Goal: Navigation & Orientation: Find specific page/section

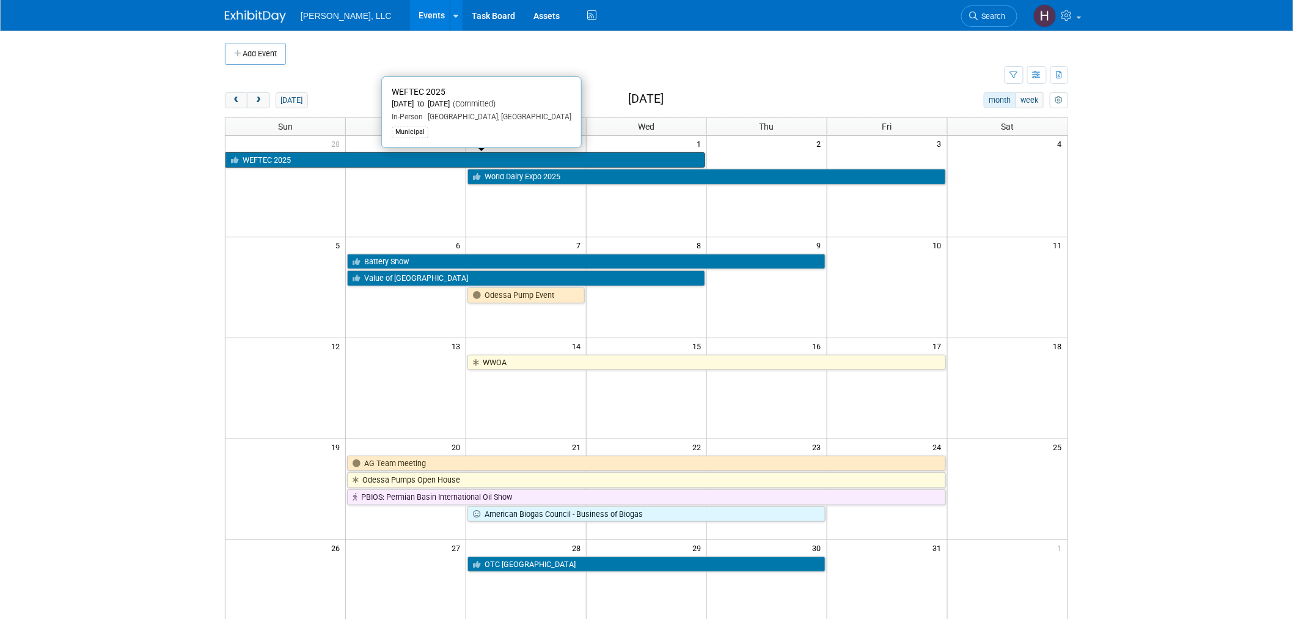
click at [355, 160] on link "WEFTEC 2025" at bounding box center [466, 160] width 480 height 16
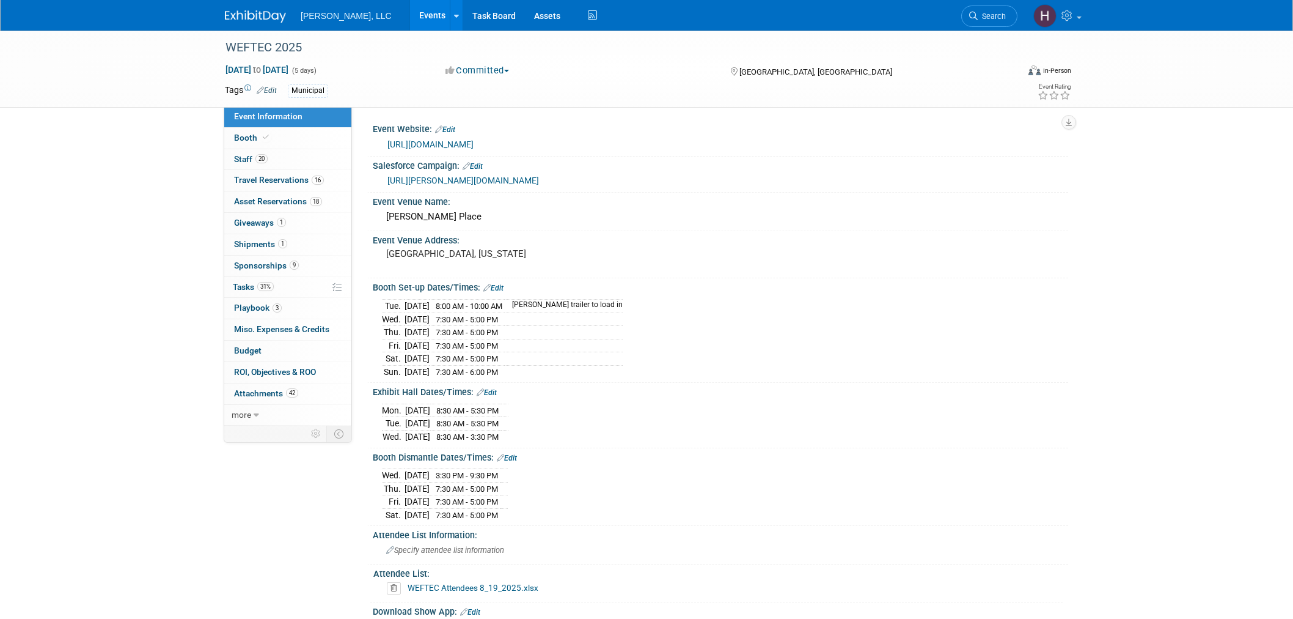
select select "Municipal"
click at [284, 182] on span "Travel Reservations 16" at bounding box center [279, 180] width 90 height 10
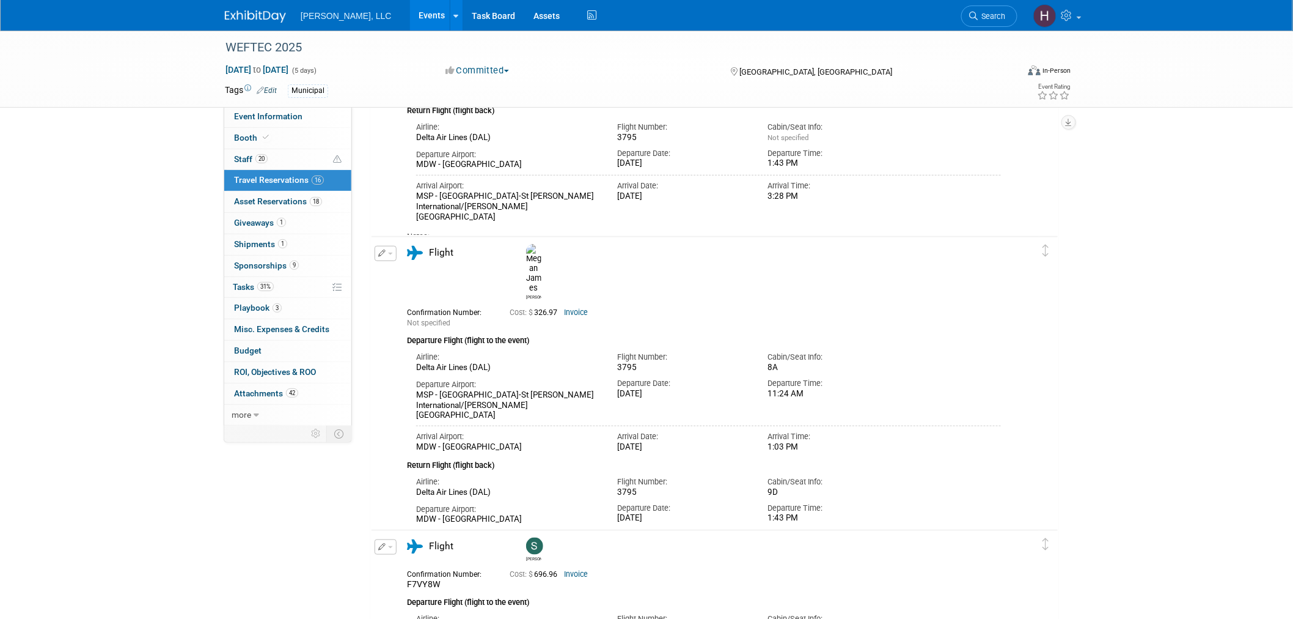
scroll to position [271, 0]
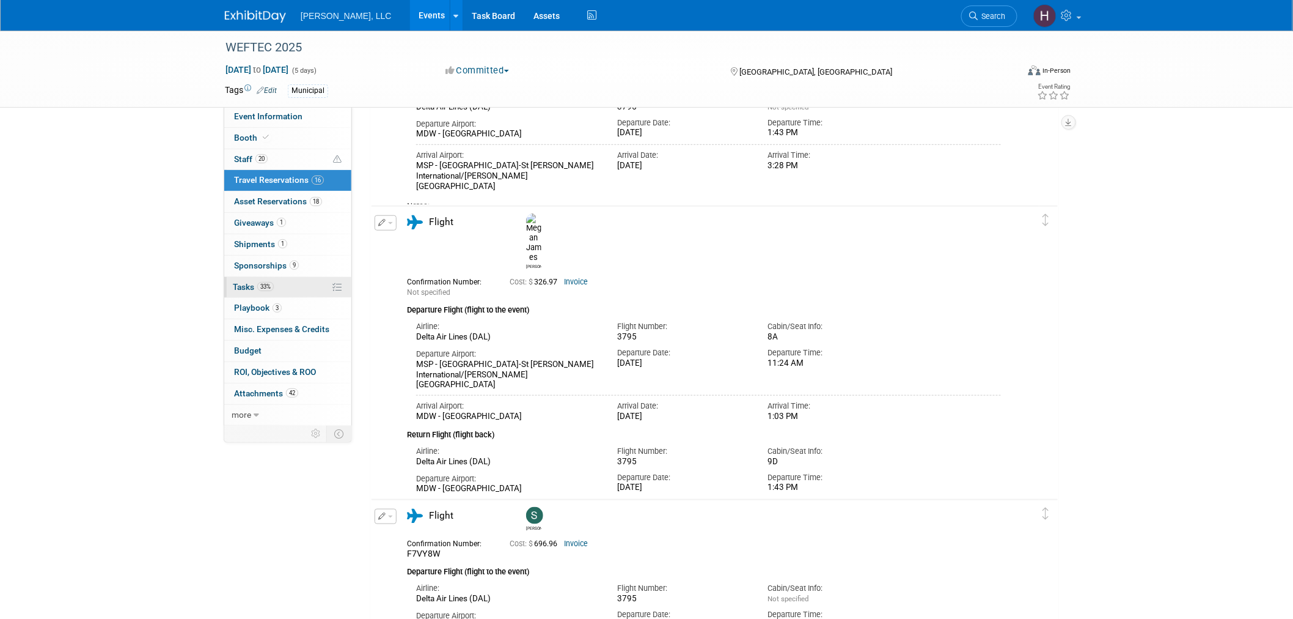
click at [260, 295] on link "33% Tasks 33%" at bounding box center [287, 287] width 127 height 21
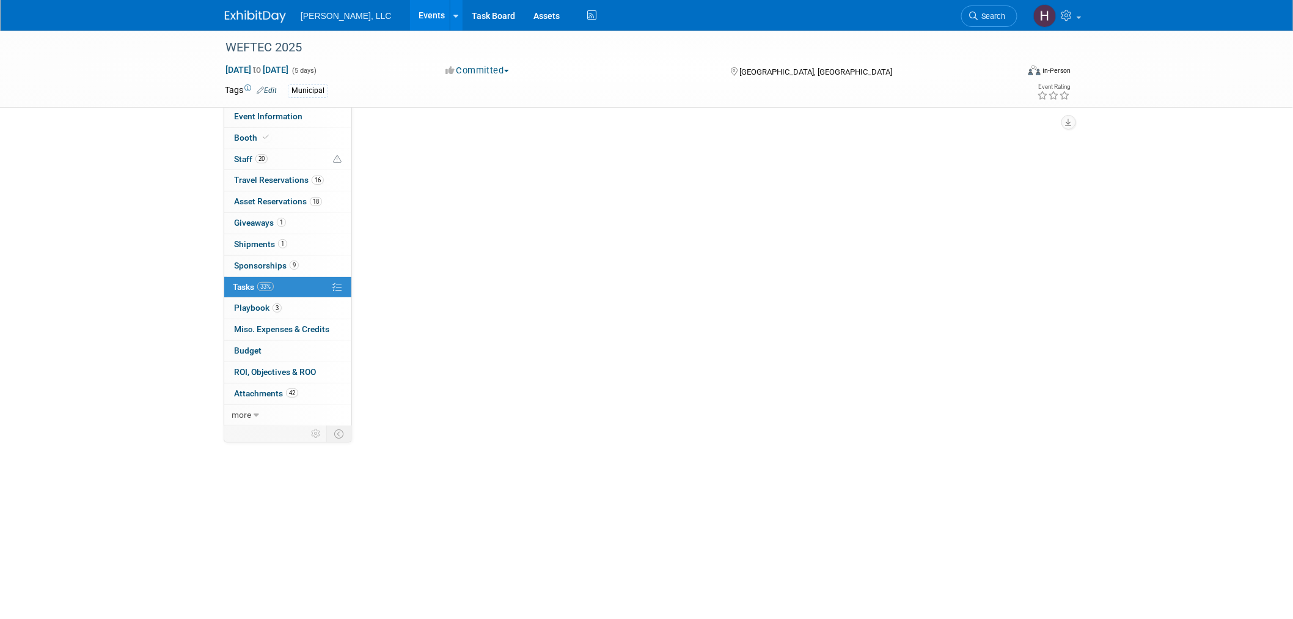
scroll to position [0, 0]
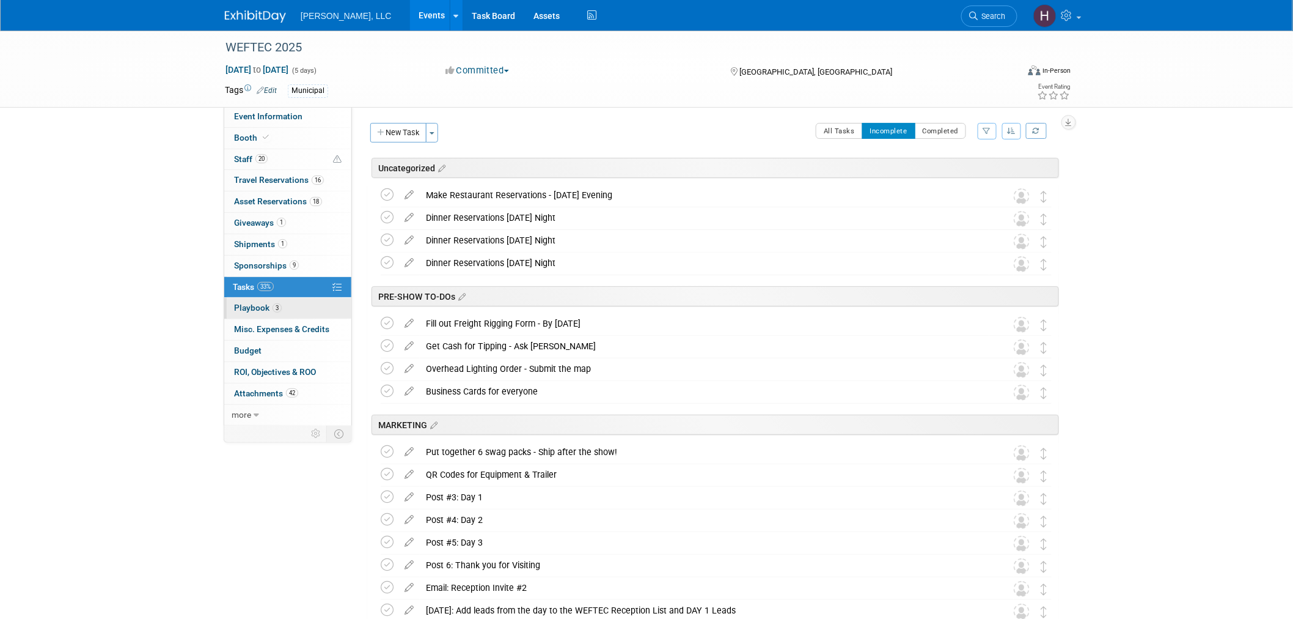
click at [263, 312] on span "Playbook 3" at bounding box center [258, 308] width 48 height 10
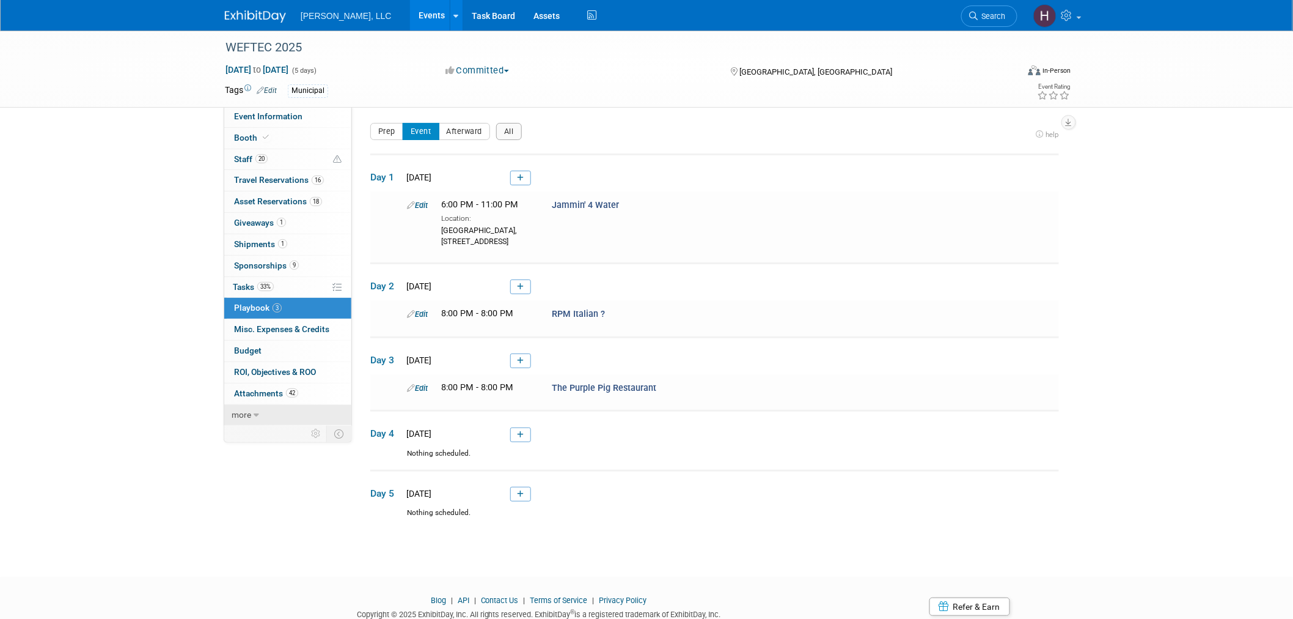
click at [244, 413] on span "more" at bounding box center [242, 415] width 20 height 10
click at [255, 416] on link "less" at bounding box center [287, 415] width 127 height 21
click at [297, 286] on link "33% Tasks 33%" at bounding box center [287, 287] width 127 height 21
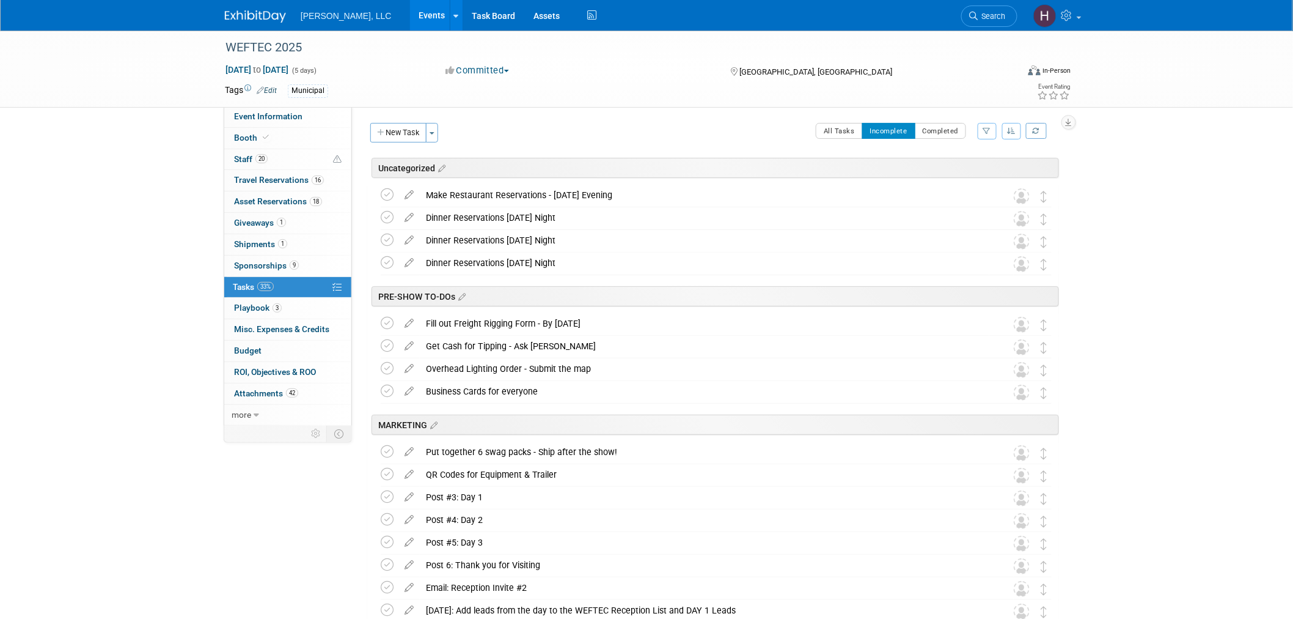
click at [833, 121] on div "Event Website: Edit https://www.weftec.org/about/about-weftec/ Salesforce Campa…" at bounding box center [710, 266] width 716 height 320
click at [834, 130] on button "All Tasks" at bounding box center [839, 131] width 47 height 16
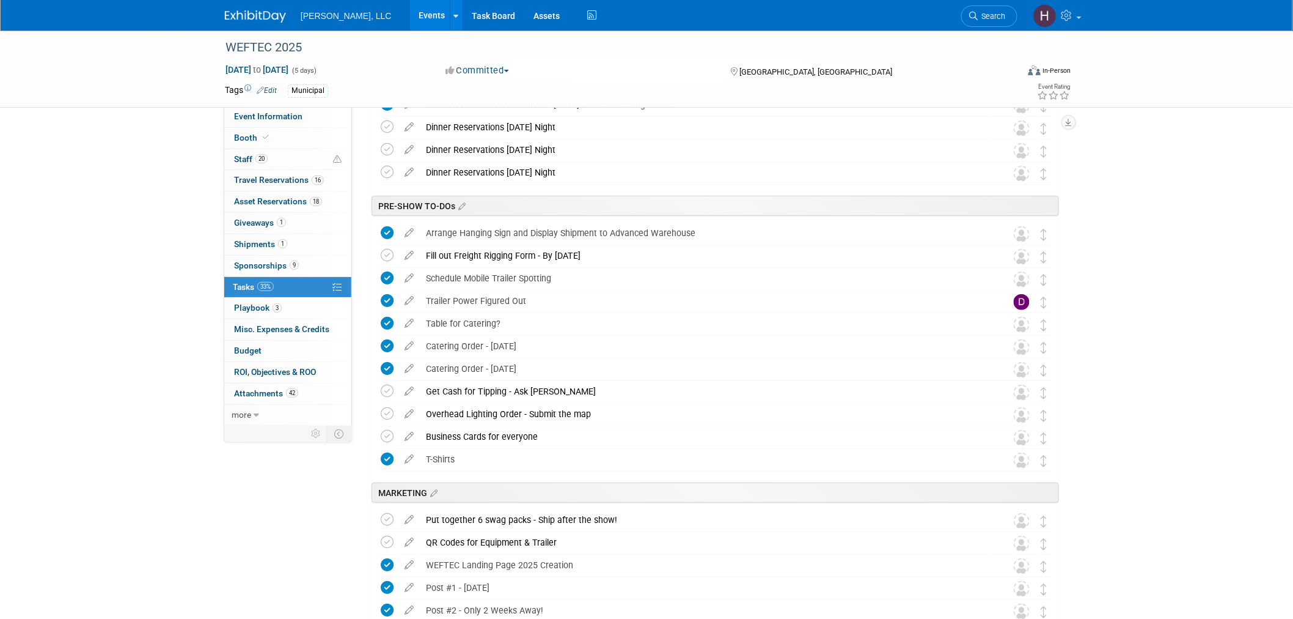
scroll to position [204, 0]
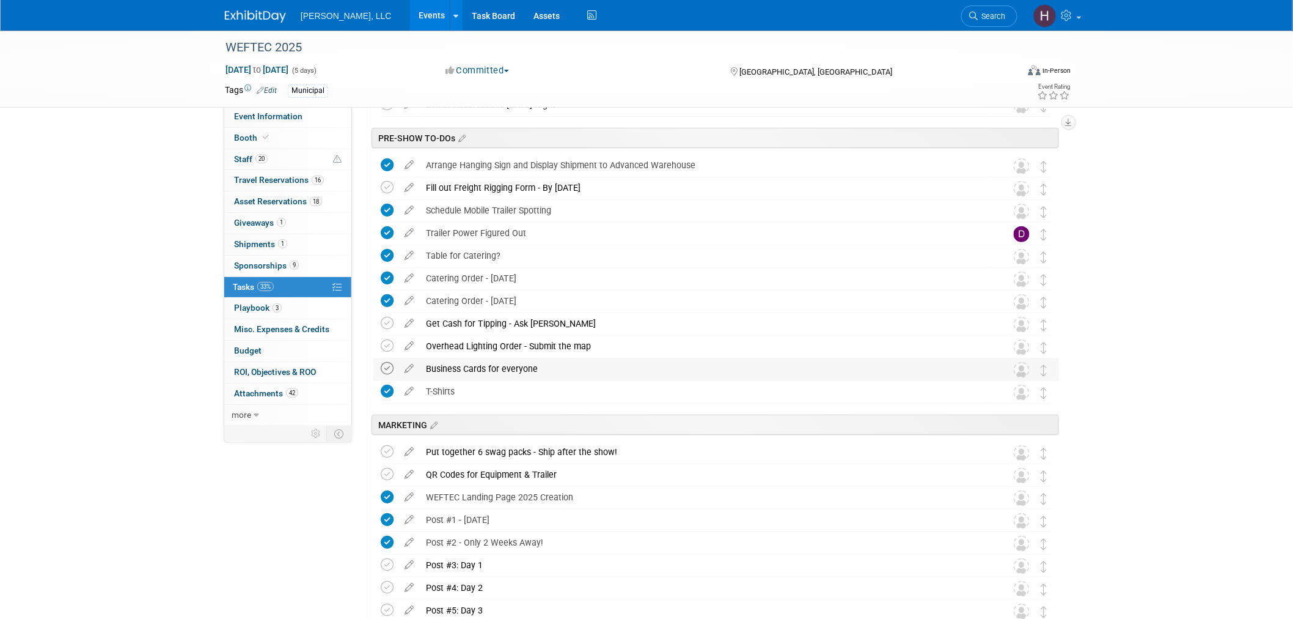
click at [388, 364] on icon at bounding box center [387, 368] width 13 height 13
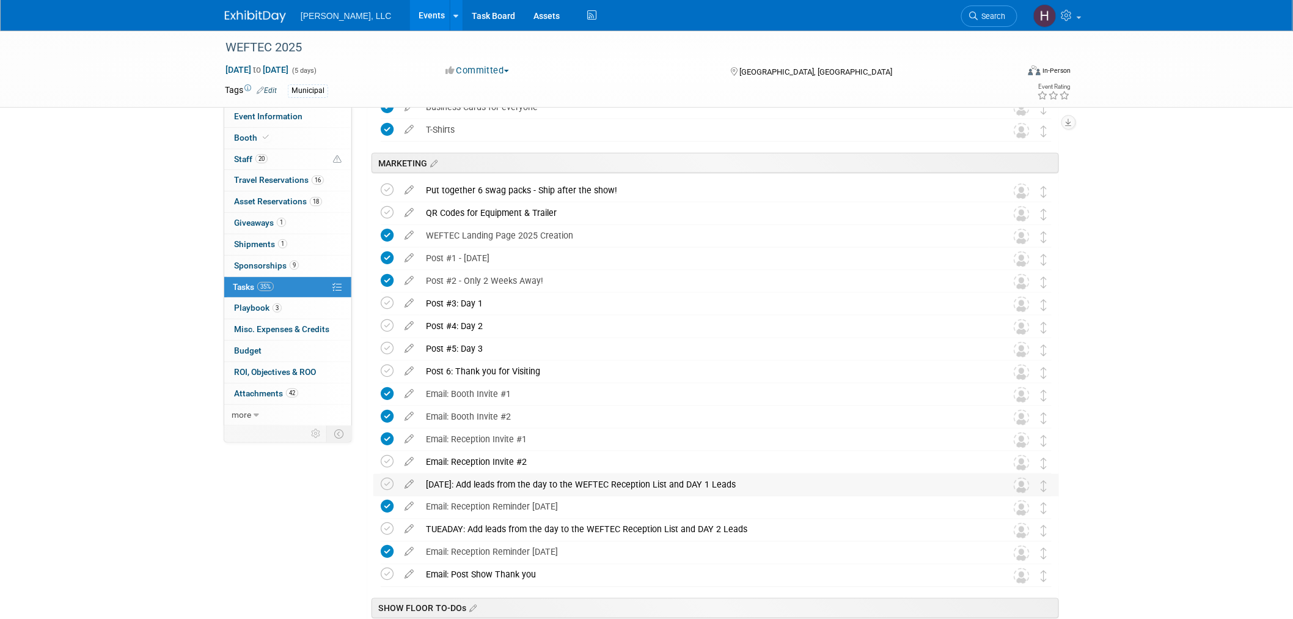
scroll to position [475, 0]
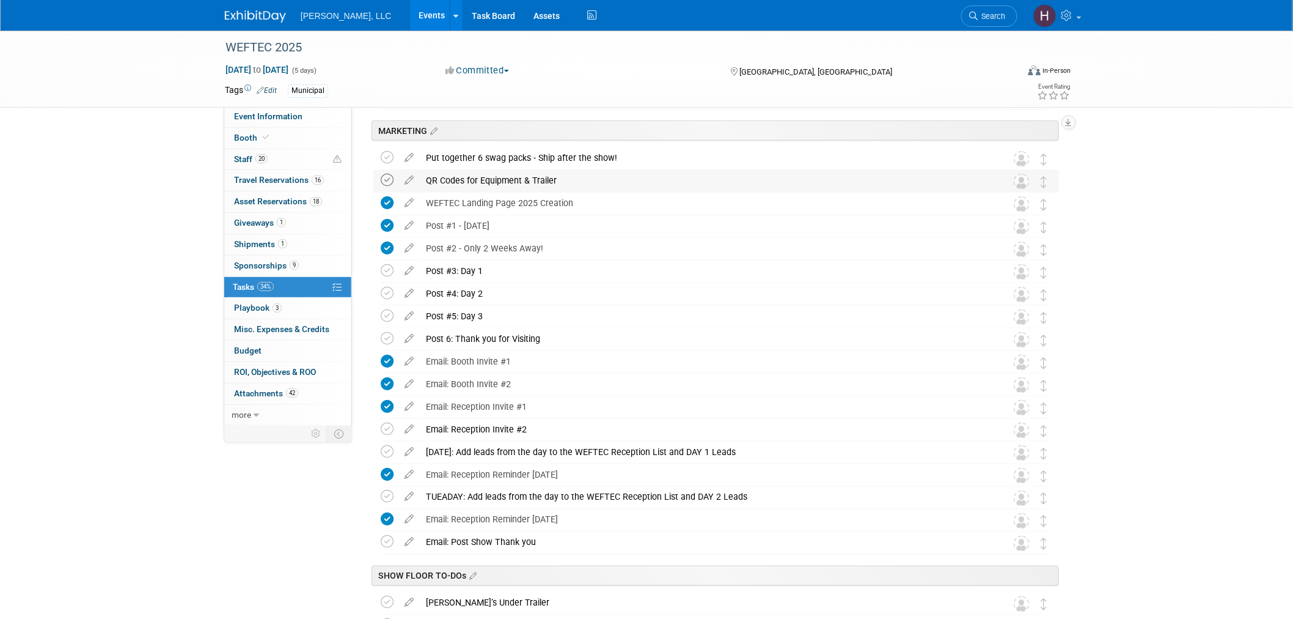
click at [393, 179] on icon at bounding box center [387, 180] width 13 height 13
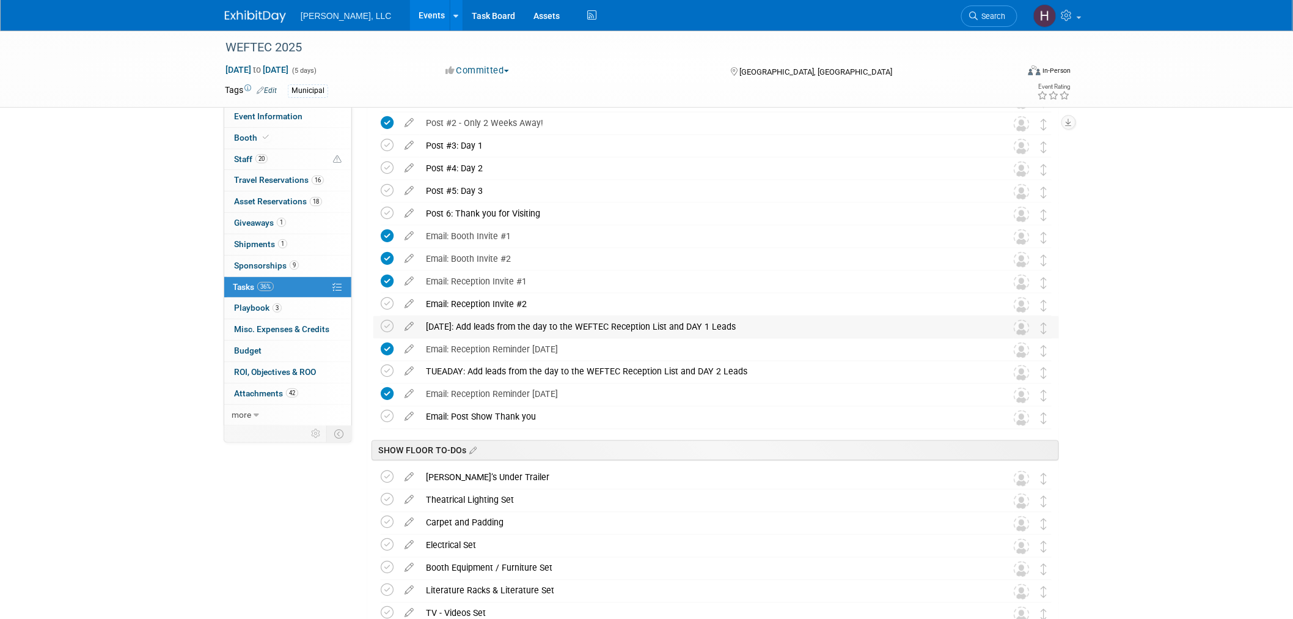
scroll to position [611, 0]
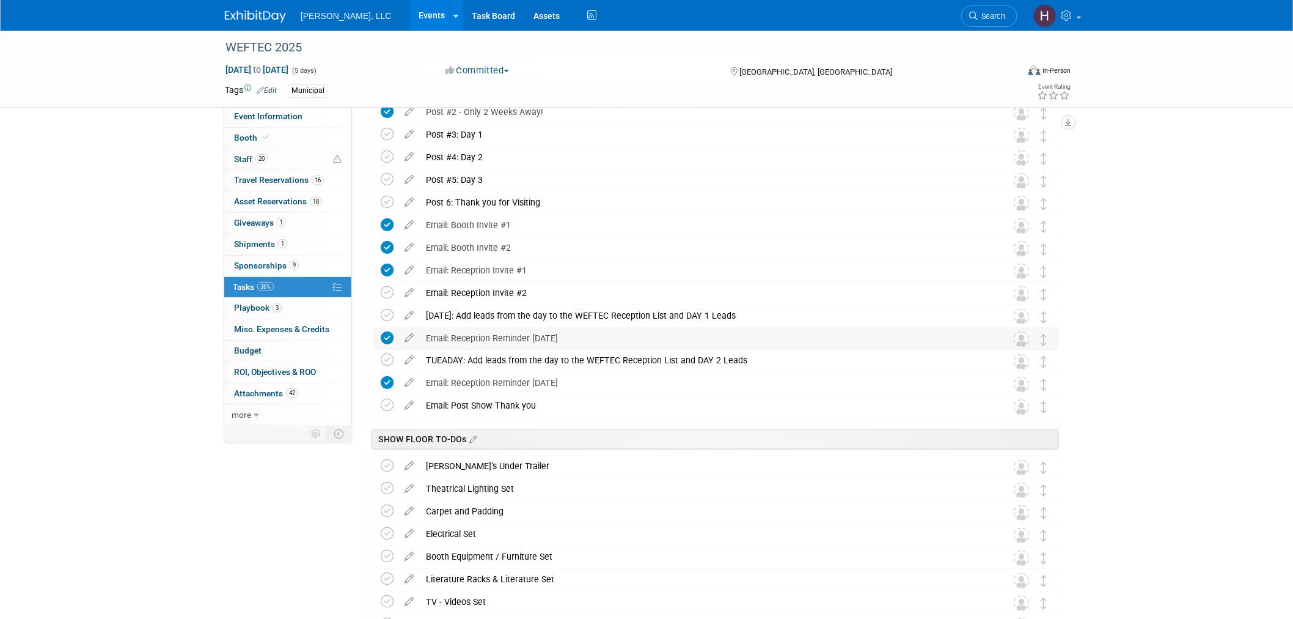
drag, startPoint x: 585, startPoint y: 317, endPoint x: 780, endPoint y: 328, distance: 195.3
click at [780, 328] on div "WEFTEC 2025 Chicago, IL Sep 27, 2025 to Oct 1, 2025 (Going) Who is moving trail…" at bounding box center [713, 195] width 692 height 1245
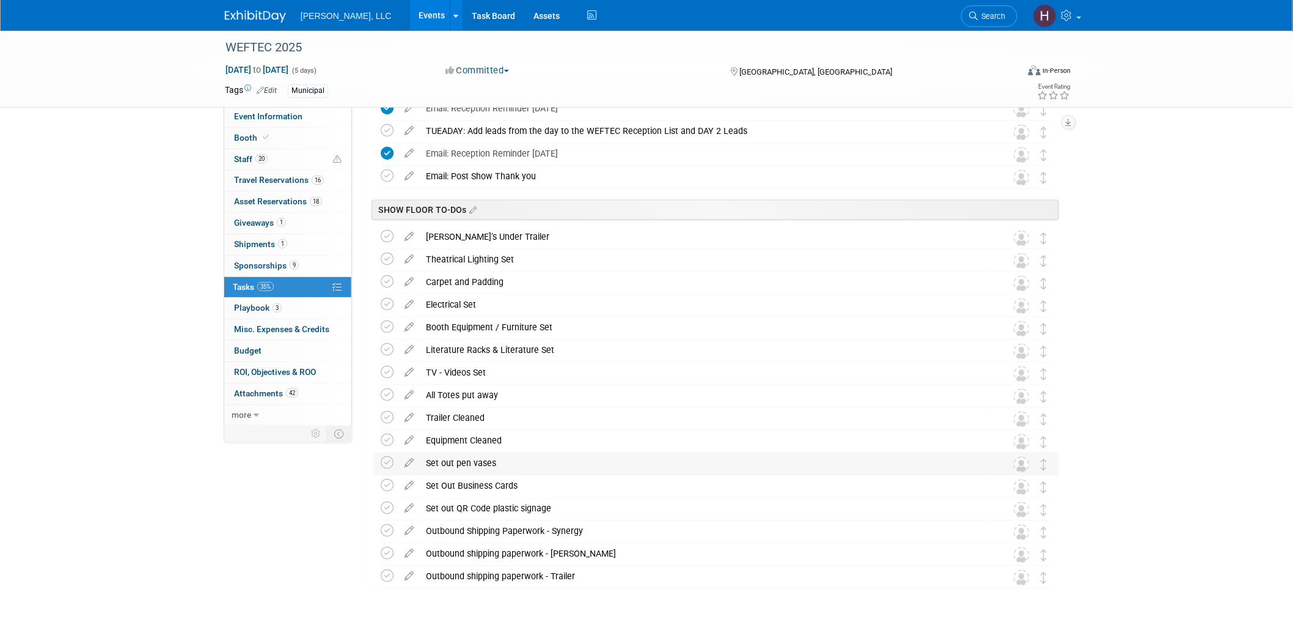
scroll to position [908, 0]
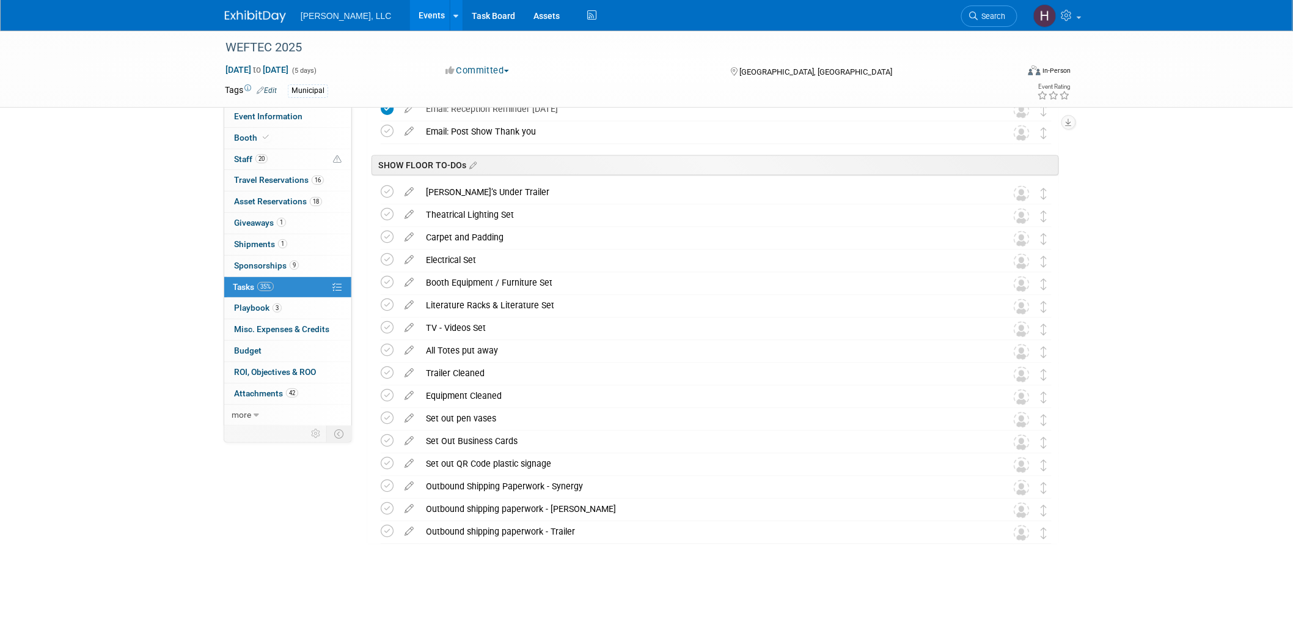
drag, startPoint x: 386, startPoint y: 304, endPoint x: 1211, endPoint y: 329, distance: 825.5
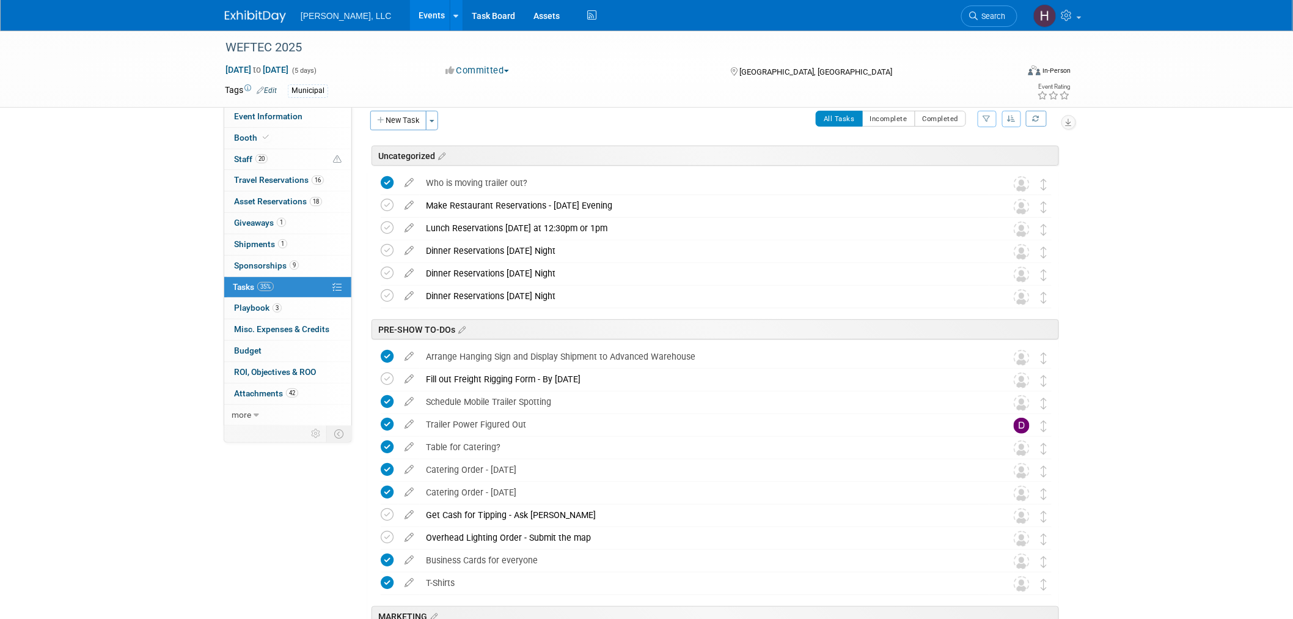
scroll to position [0, 0]
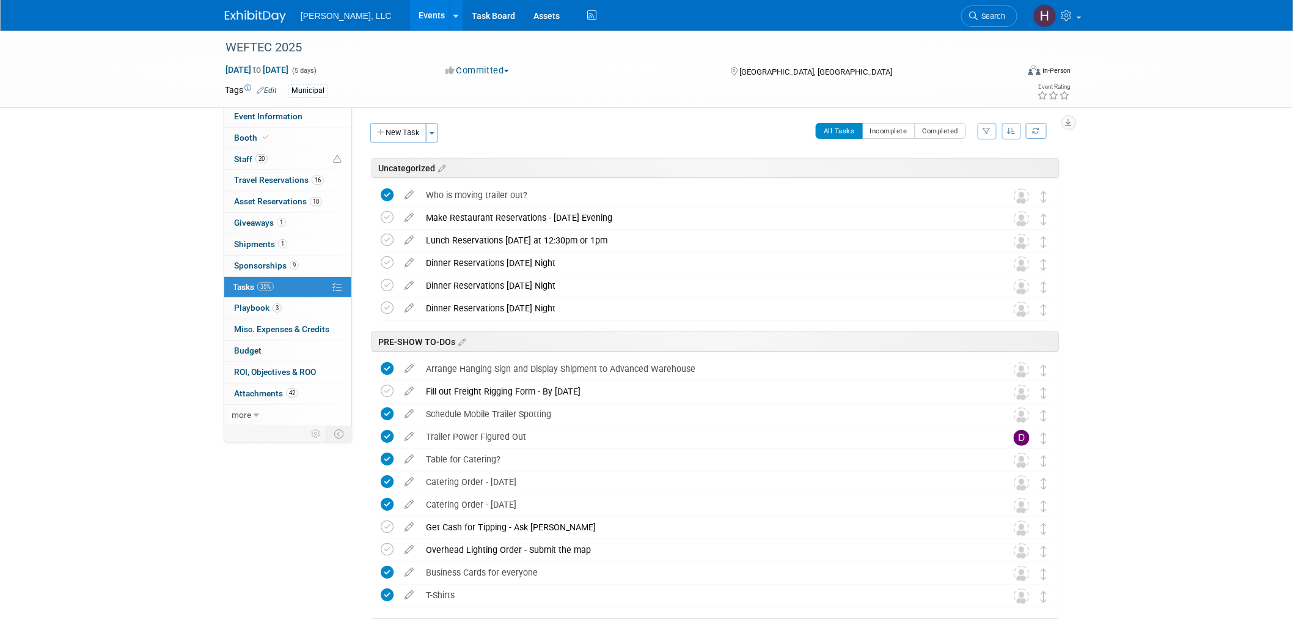
click at [259, 296] on link "35% Tasks 35%" at bounding box center [287, 287] width 127 height 21
click at [259, 302] on link "3 Playbook 3" at bounding box center [287, 308] width 127 height 21
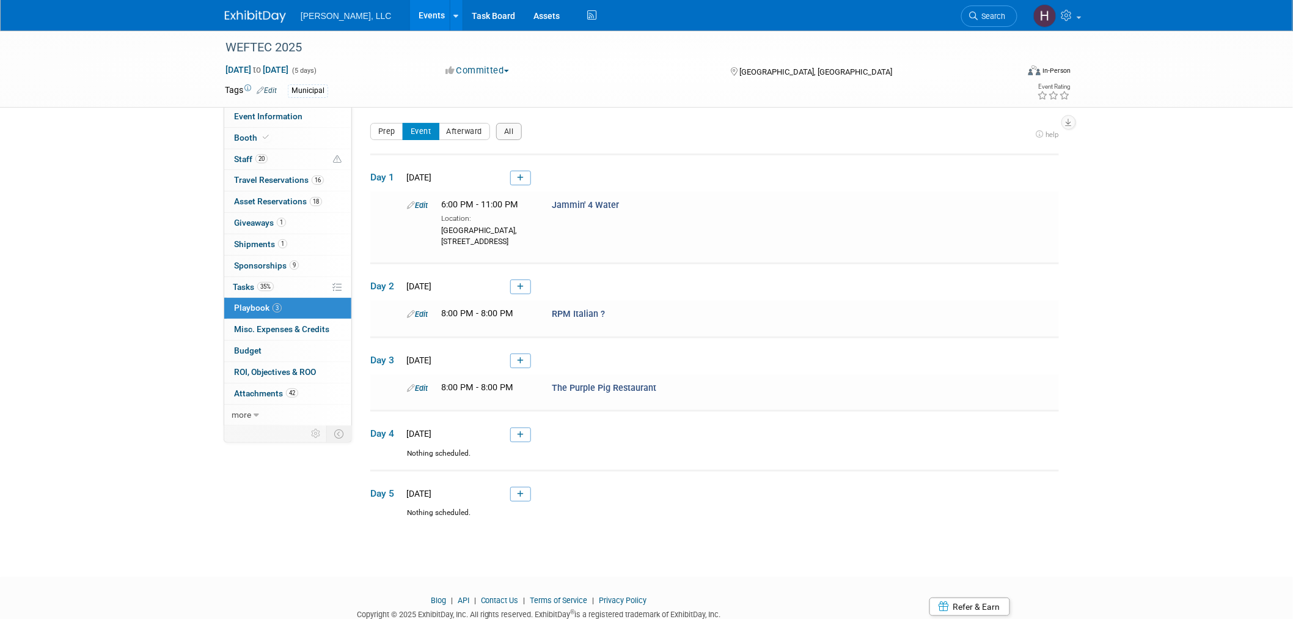
click at [410, 20] on link "Events" at bounding box center [432, 15] width 45 height 31
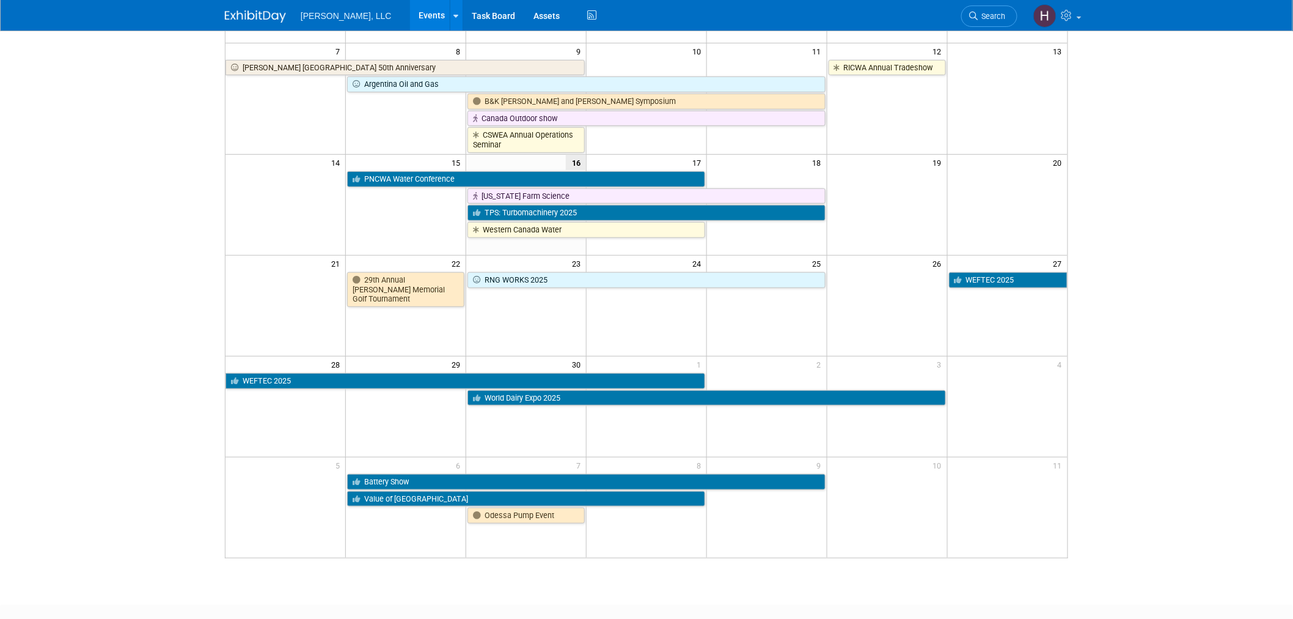
scroll to position [266, 0]
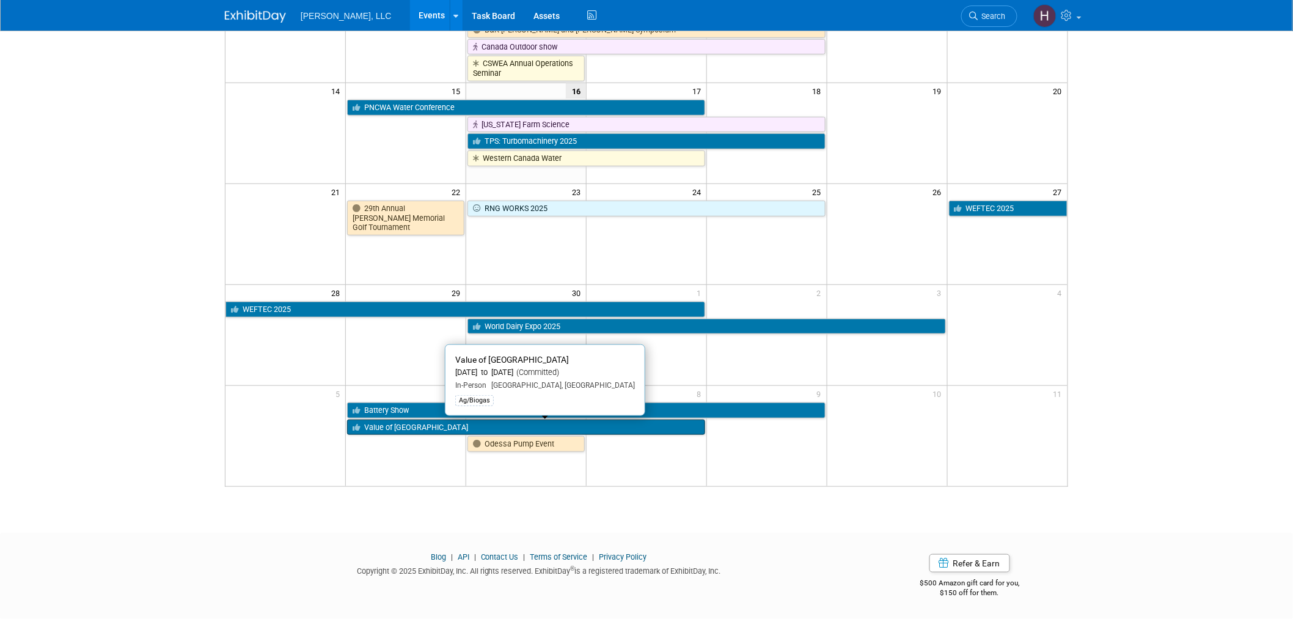
click at [528, 419] on link "Value of [GEOGRAPHIC_DATA]" at bounding box center [526, 427] width 358 height 16
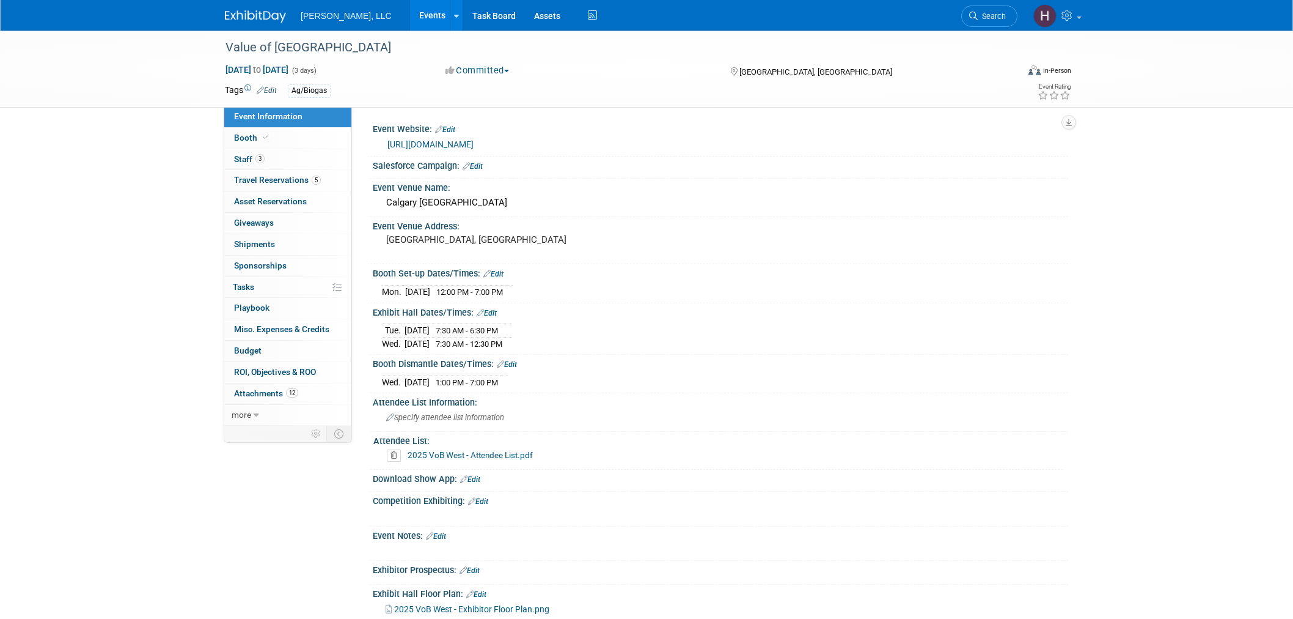
select select "Ag/Biogas"
click at [410, 18] on link "Events" at bounding box center [432, 15] width 45 height 31
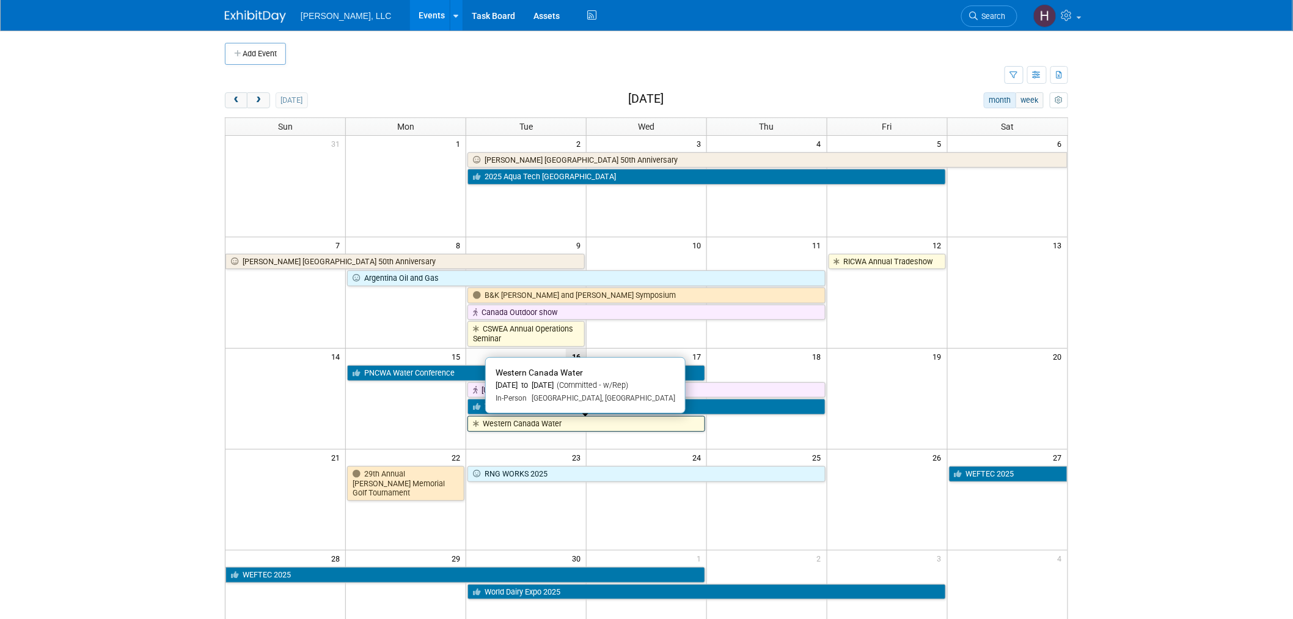
click at [647, 430] on link "Western Canada Water" at bounding box center [587, 424] width 238 height 16
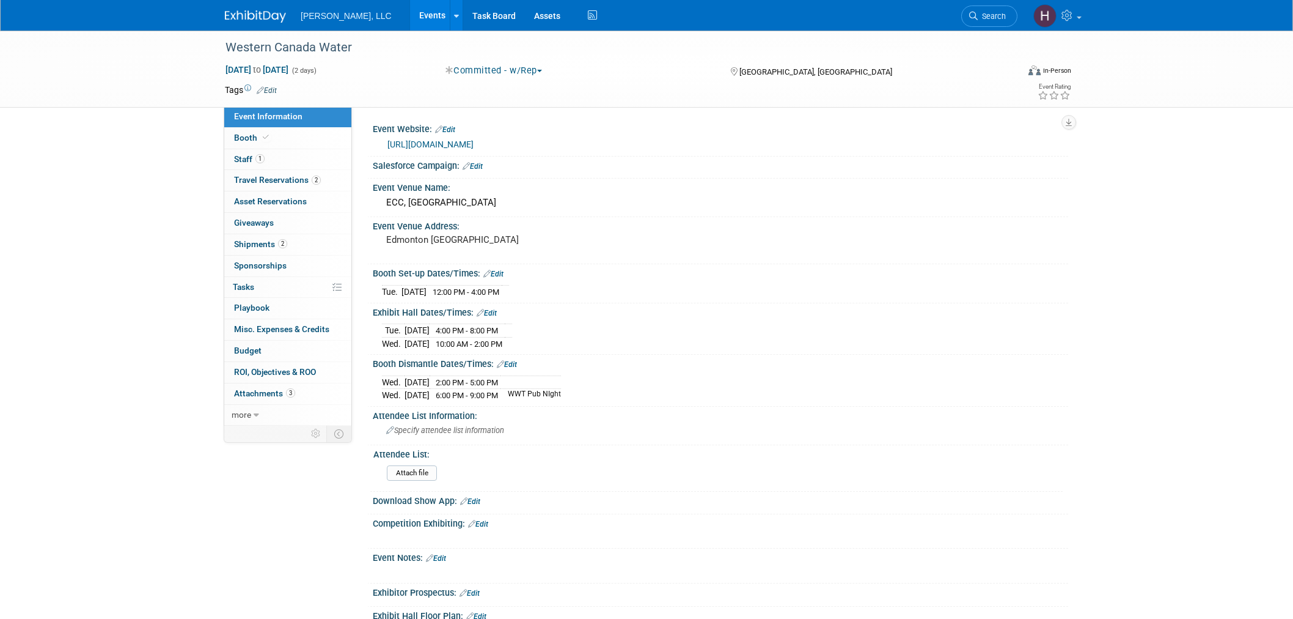
select select "Municipal"
click at [474, 145] on link "[URL][DOMAIN_NAME]" at bounding box center [431, 144] width 86 height 10
click at [277, 182] on span "Travel Reservations 2" at bounding box center [277, 180] width 87 height 10
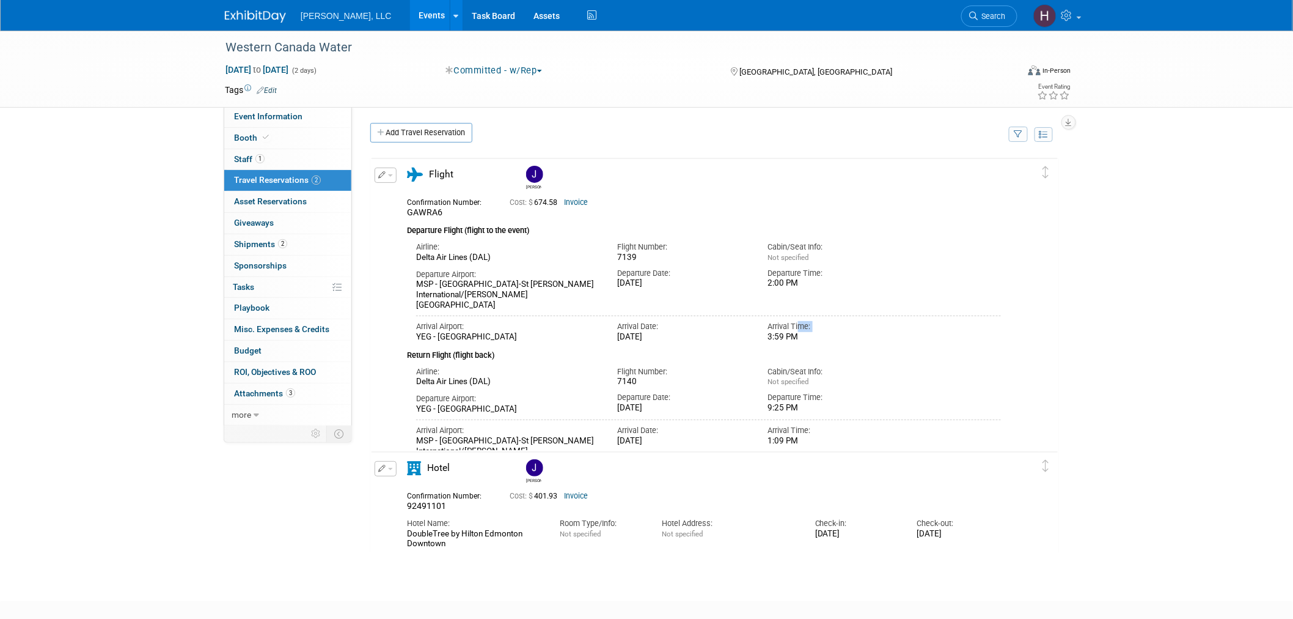
drag, startPoint x: 798, startPoint y: 319, endPoint x: 770, endPoint y: 325, distance: 28.8
click at [770, 325] on div "Arrival Time: 3:59 PM" at bounding box center [834, 329] width 151 height 26
click at [942, 315] on div at bounding box center [708, 315] width 585 height 1
click at [259, 111] on span "Event Information" at bounding box center [268, 116] width 68 height 10
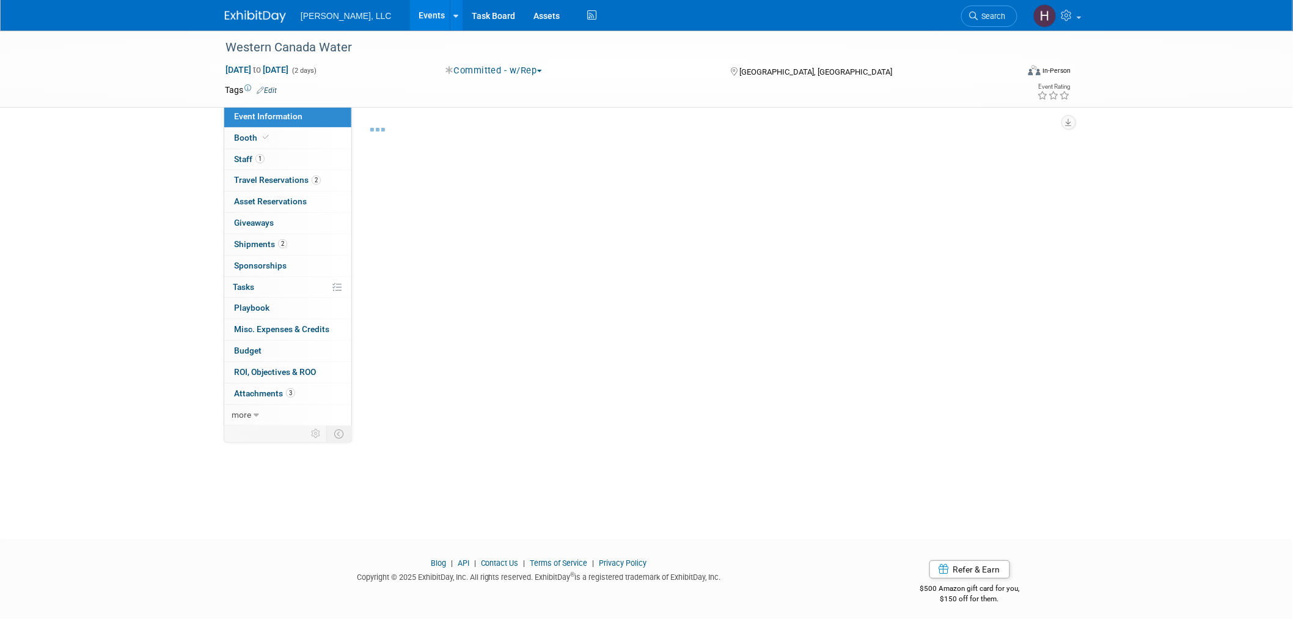
select select "Municipal"
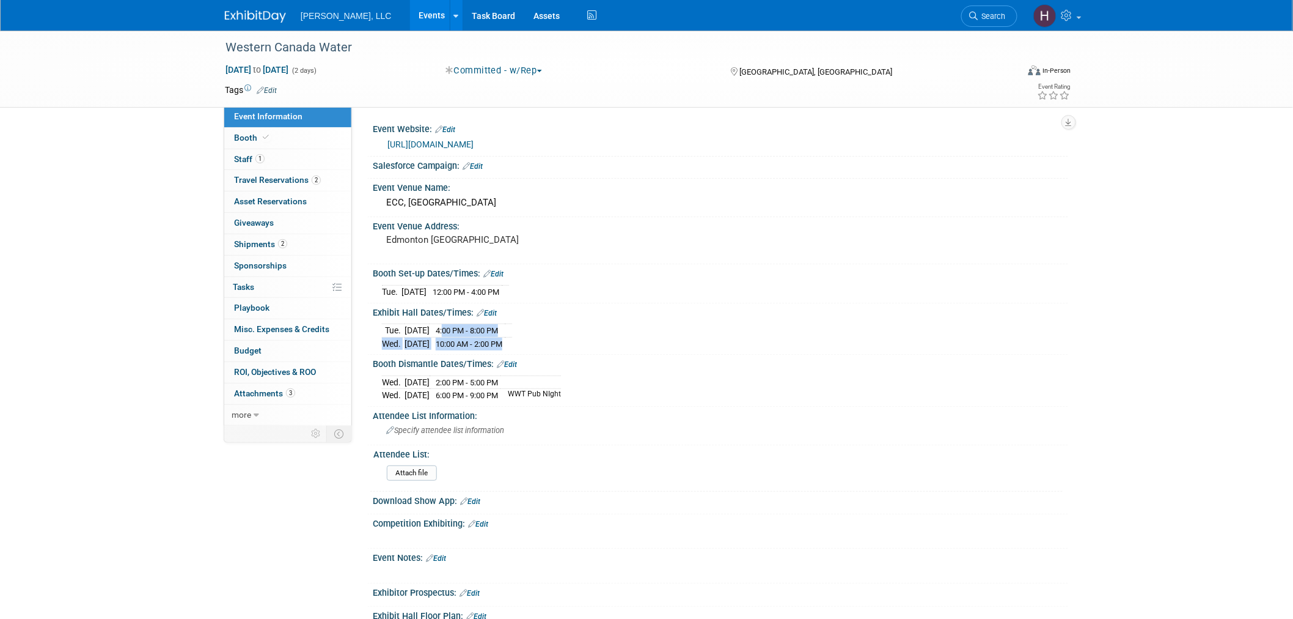
drag, startPoint x: 465, startPoint y: 326, endPoint x: 531, endPoint y: 334, distance: 65.9
click at [512, 334] on tbody "Tue. Sep 16, 2025 4:00 PM - 8:00 PM Wed. Sep 17, 2025 10:00 AM - 2:00 PM" at bounding box center [447, 337] width 130 height 26
click at [601, 337] on div "Tue. Sep 16, 2025 4:00 PM - 8:00 PM Wed. Sep 17, 2025 10:00 AM - 2:00 PM" at bounding box center [720, 334] width 677 height 29
click at [410, 20] on link "Events" at bounding box center [432, 15] width 45 height 31
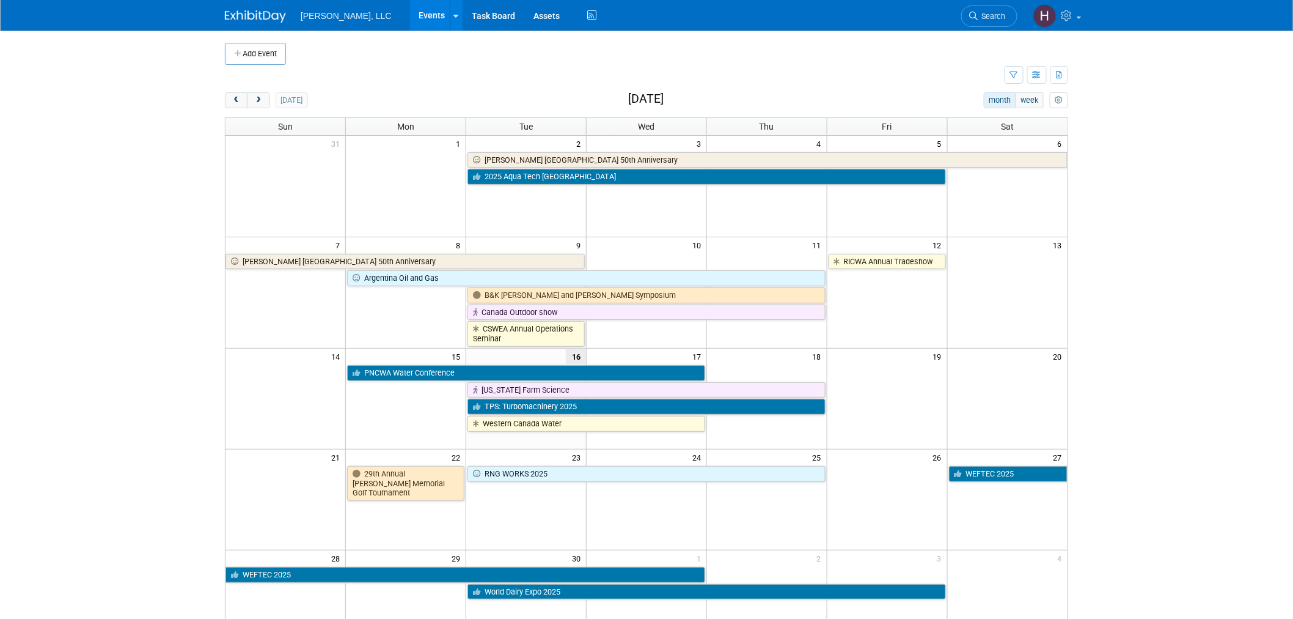
drag, startPoint x: 699, startPoint y: 351, endPoint x: 691, endPoint y: 356, distance: 9.7
click at [691, 356] on span "17" at bounding box center [698, 355] width 15 height 15
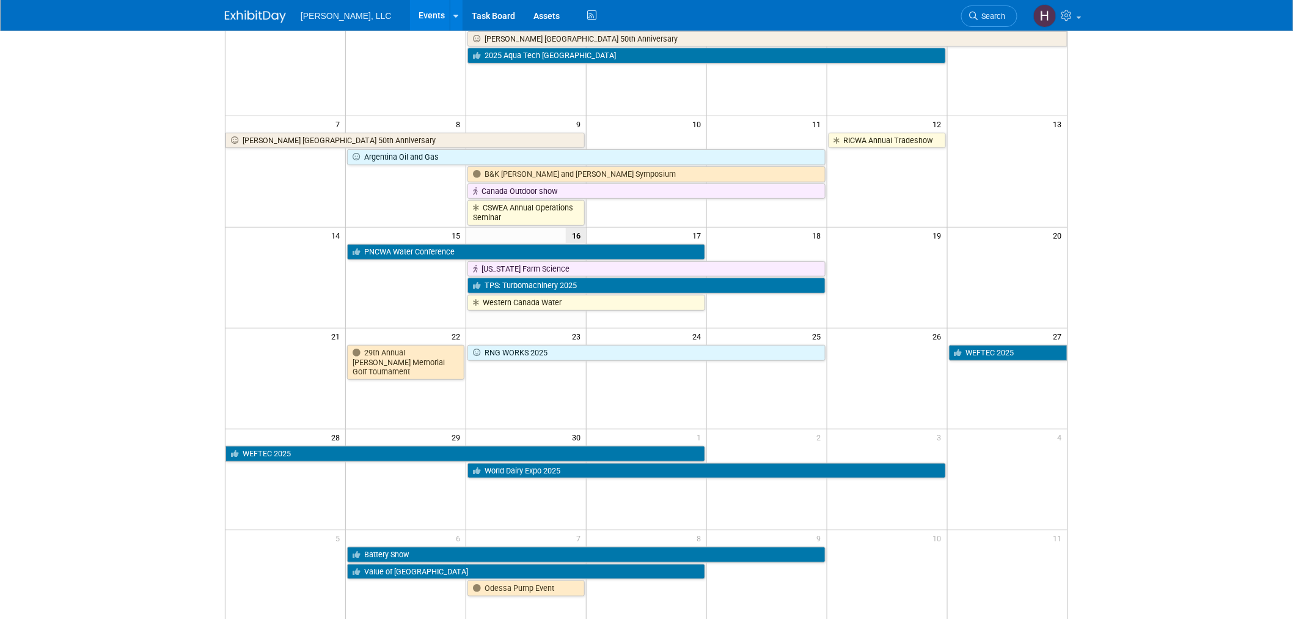
scroll to position [266, 0]
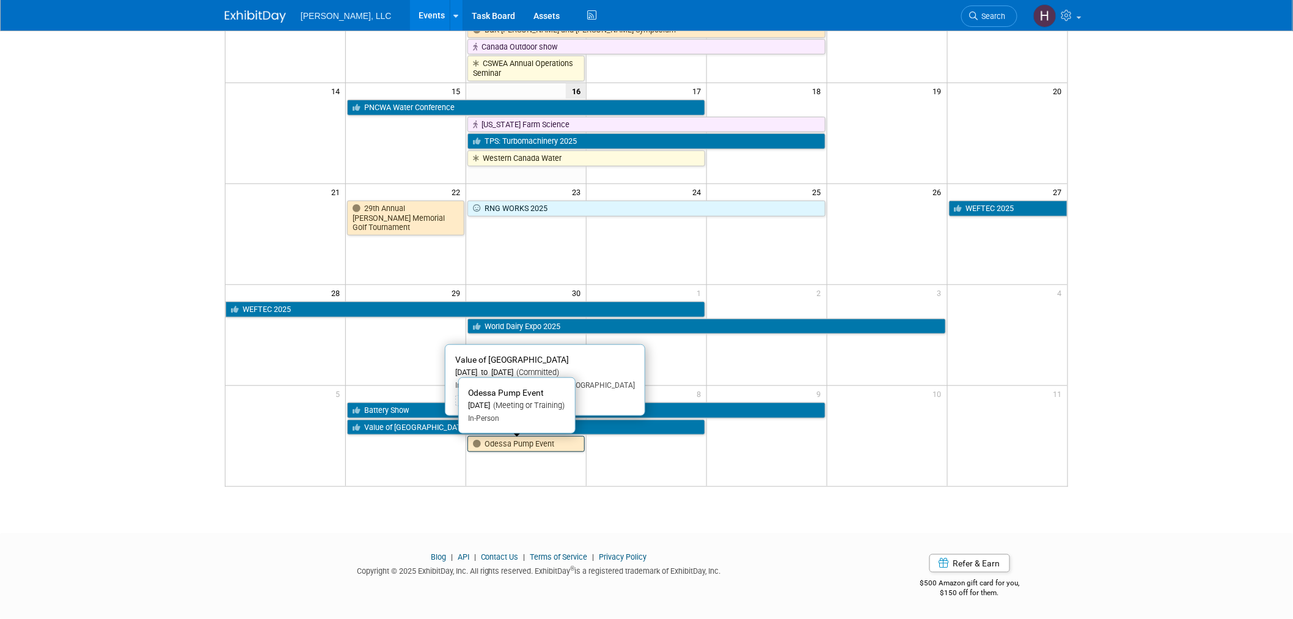
drag, startPoint x: 474, startPoint y: 432, endPoint x: 487, endPoint y: 447, distance: 20.0
click at [487, 447] on tbody "Battery Show Value of Biogas West Odessa Pump Event" at bounding box center [647, 426] width 842 height 51
click at [487, 447] on link "Odessa Pump Event" at bounding box center [526, 444] width 117 height 16
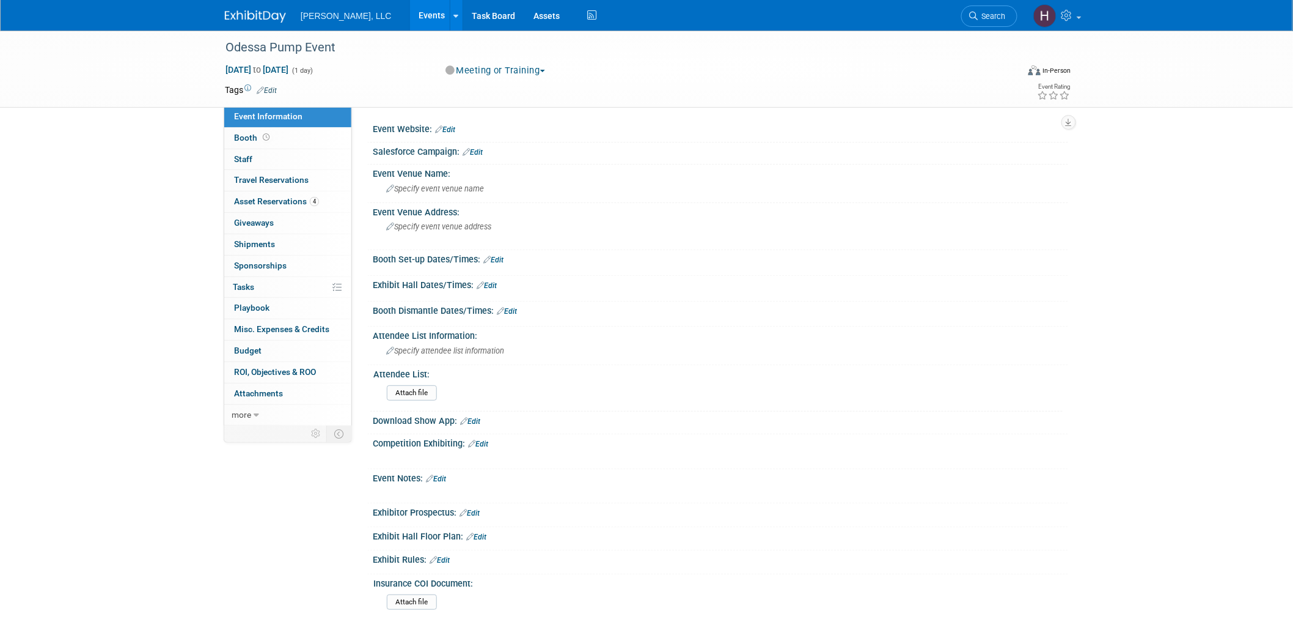
click at [410, 4] on link "Events" at bounding box center [432, 15] width 45 height 31
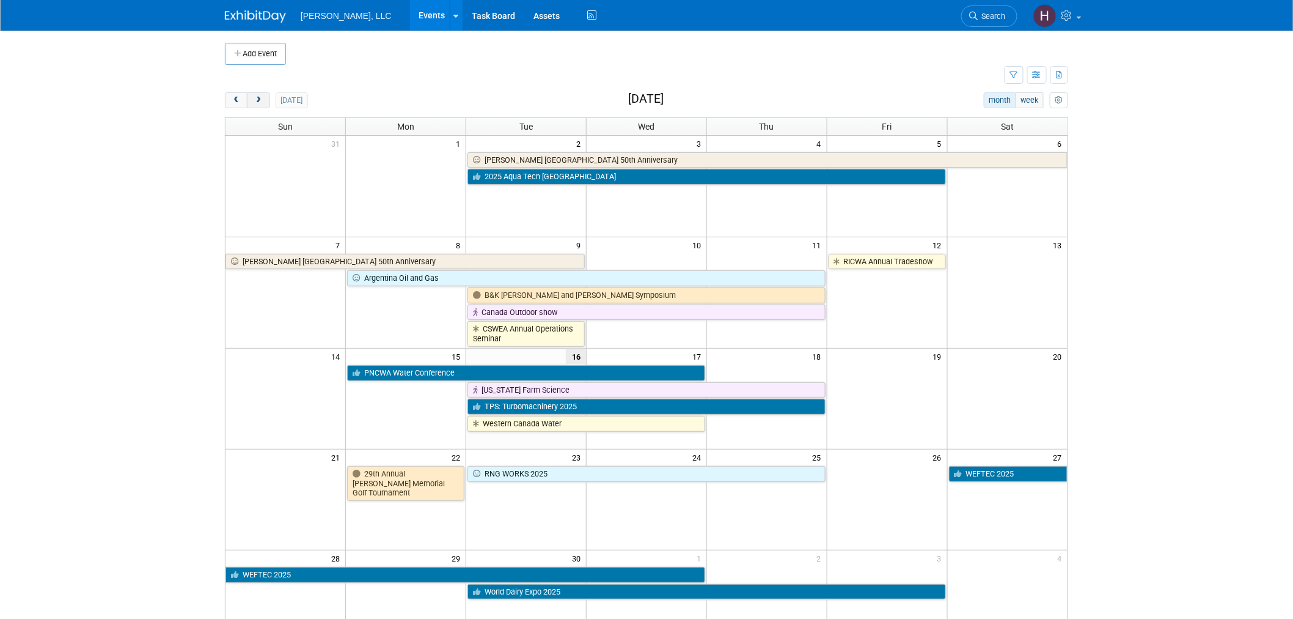
click at [261, 106] on button "next" at bounding box center [258, 100] width 23 height 16
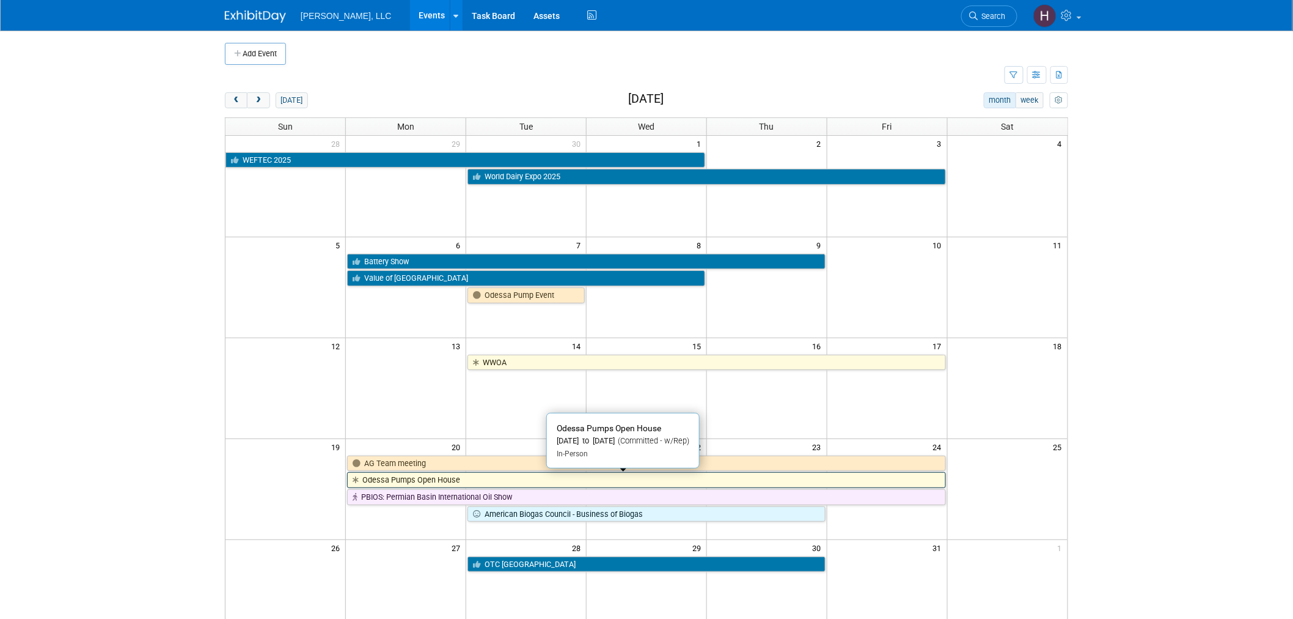
click at [536, 479] on link "Odessa Pumps Open House" at bounding box center [646, 480] width 598 height 16
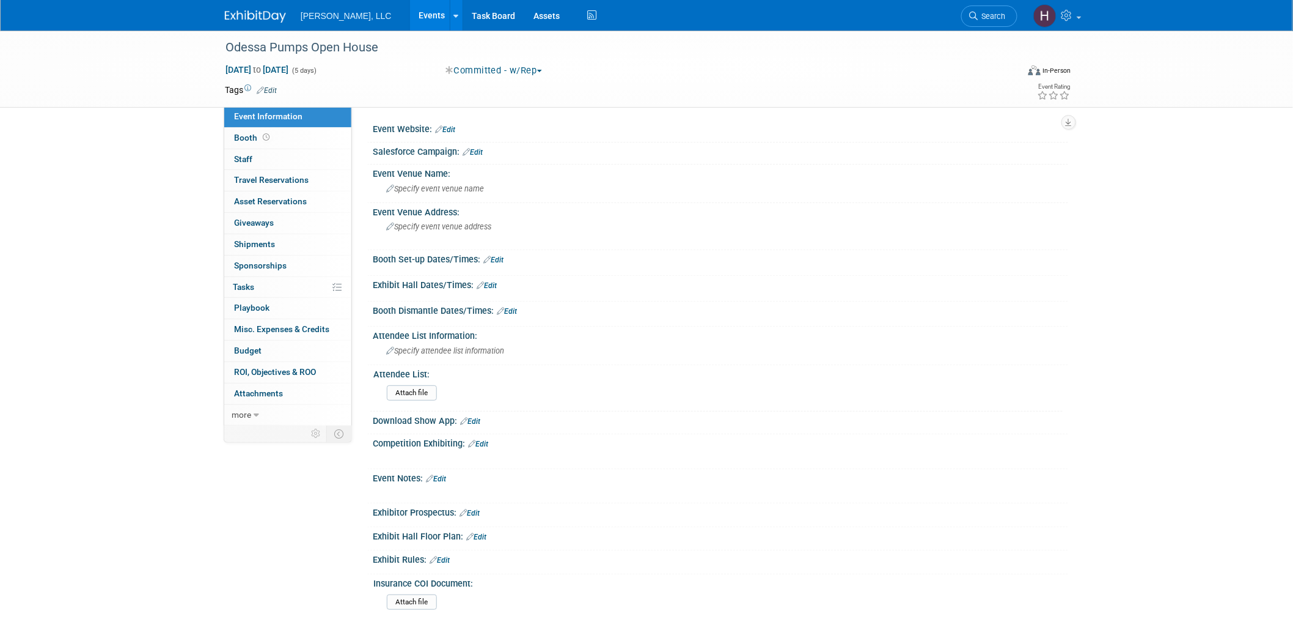
click at [410, 18] on link "Events" at bounding box center [432, 15] width 45 height 31
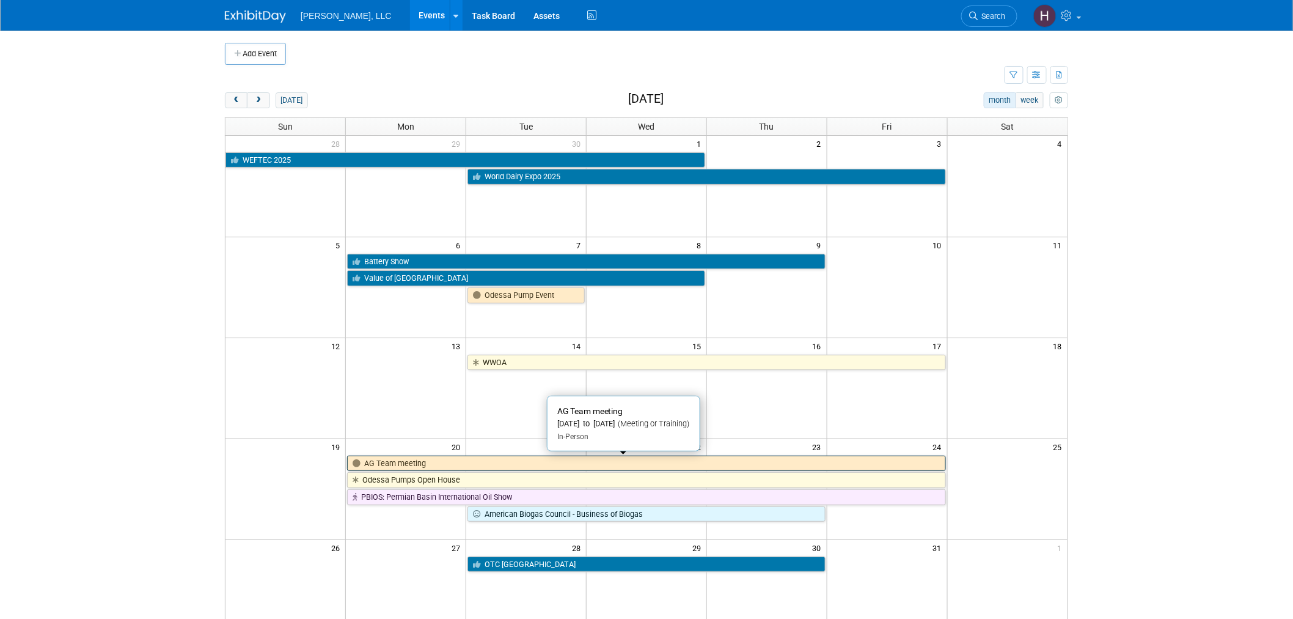
click at [387, 463] on link "AG Team meeting" at bounding box center [646, 463] width 598 height 16
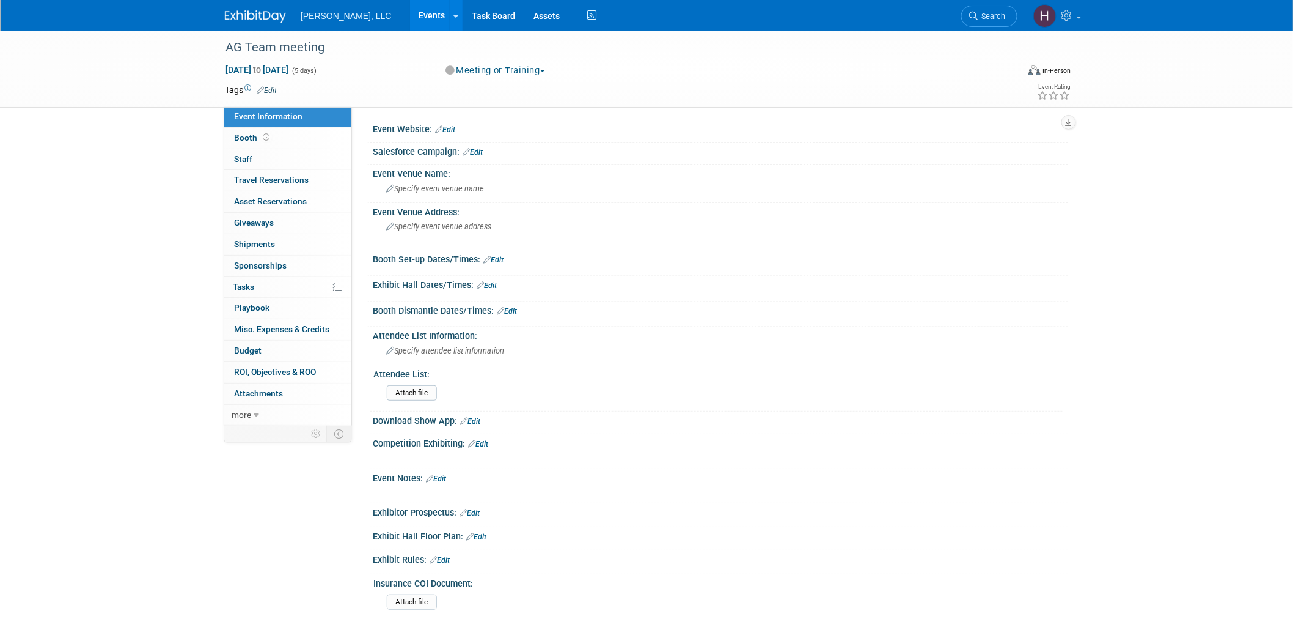
click at [410, 11] on link "Events" at bounding box center [432, 15] width 45 height 31
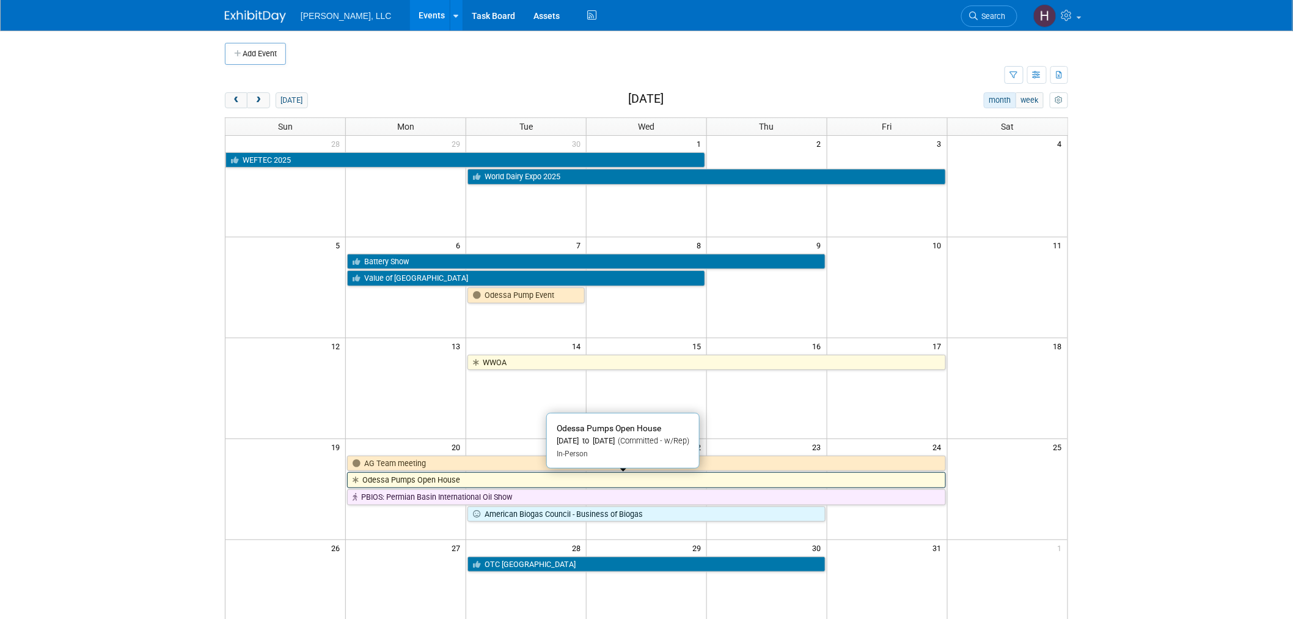
click at [485, 482] on link "Odessa Pumps Open House" at bounding box center [646, 480] width 598 height 16
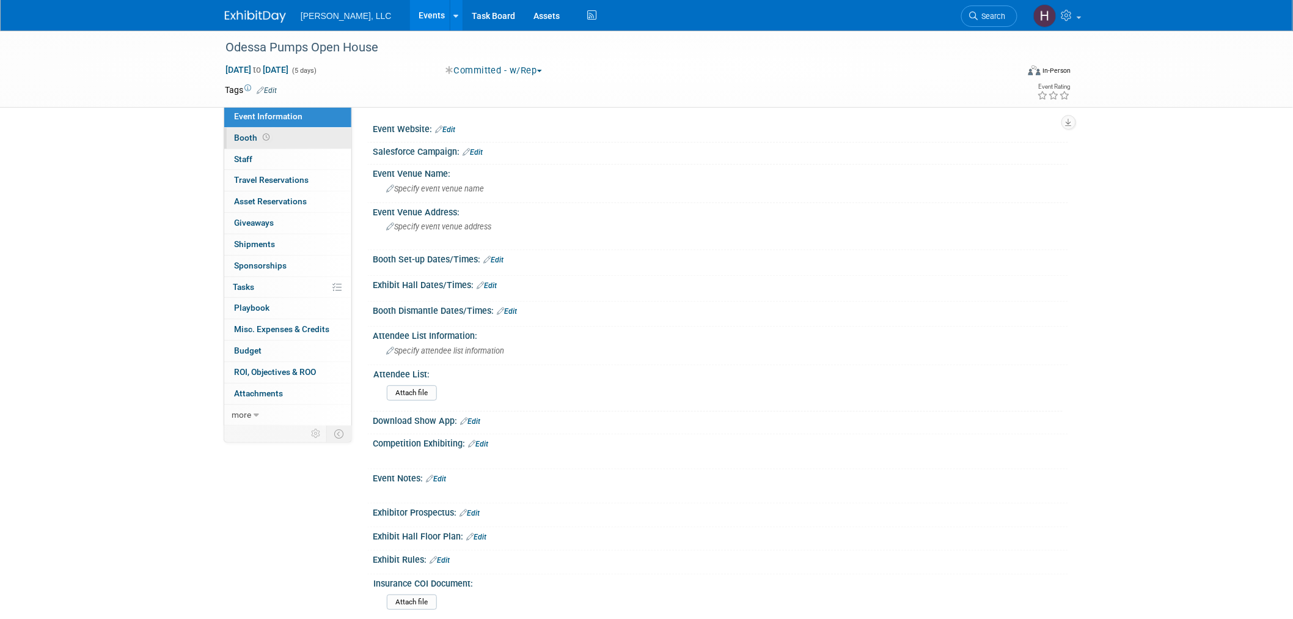
click at [300, 132] on link "Booth" at bounding box center [287, 138] width 127 height 21
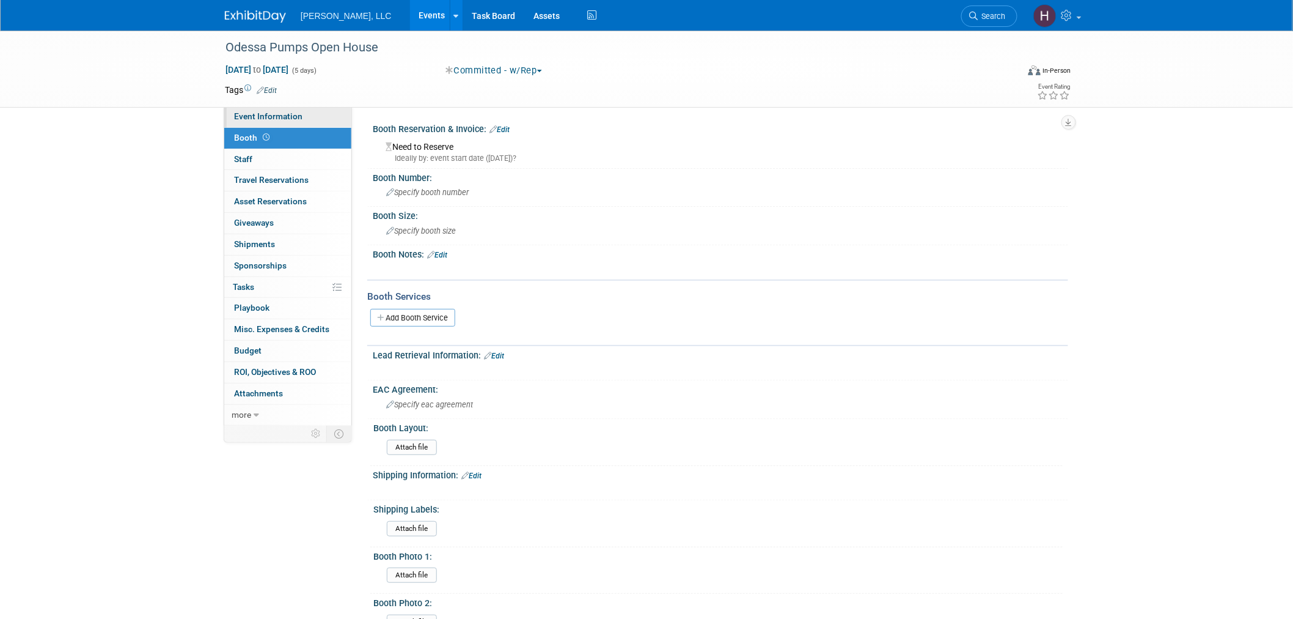
click at [304, 114] on link "Event Information" at bounding box center [287, 116] width 127 height 21
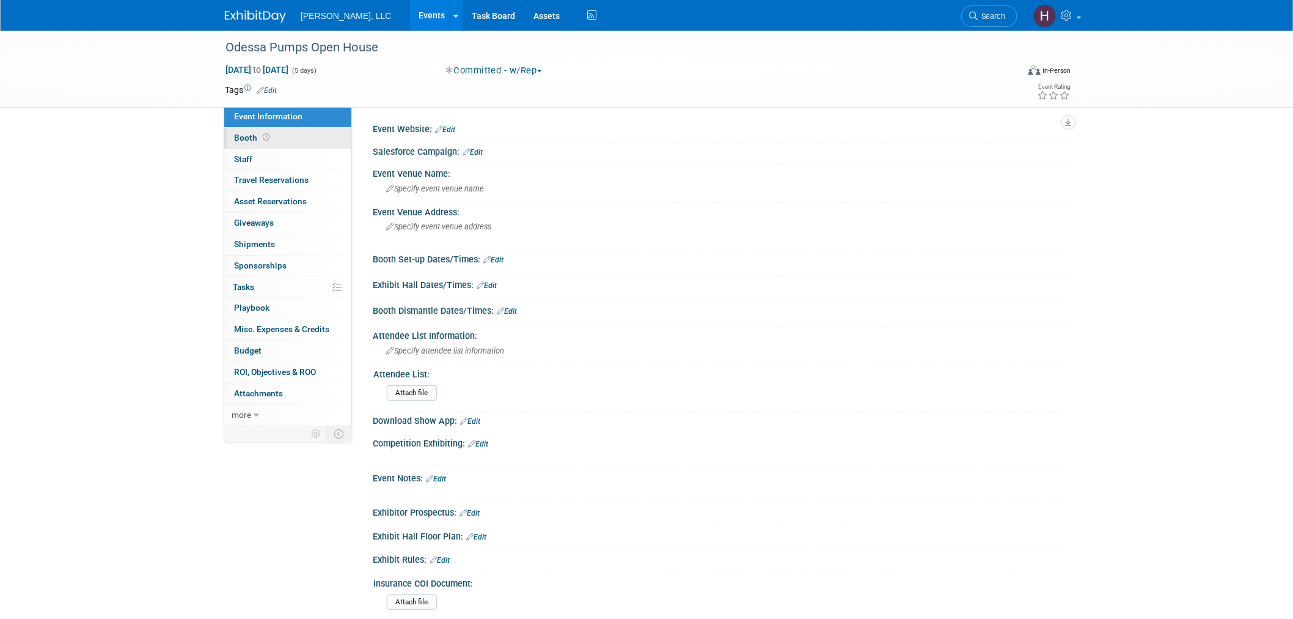
click at [284, 136] on link "Booth" at bounding box center [287, 138] width 127 height 21
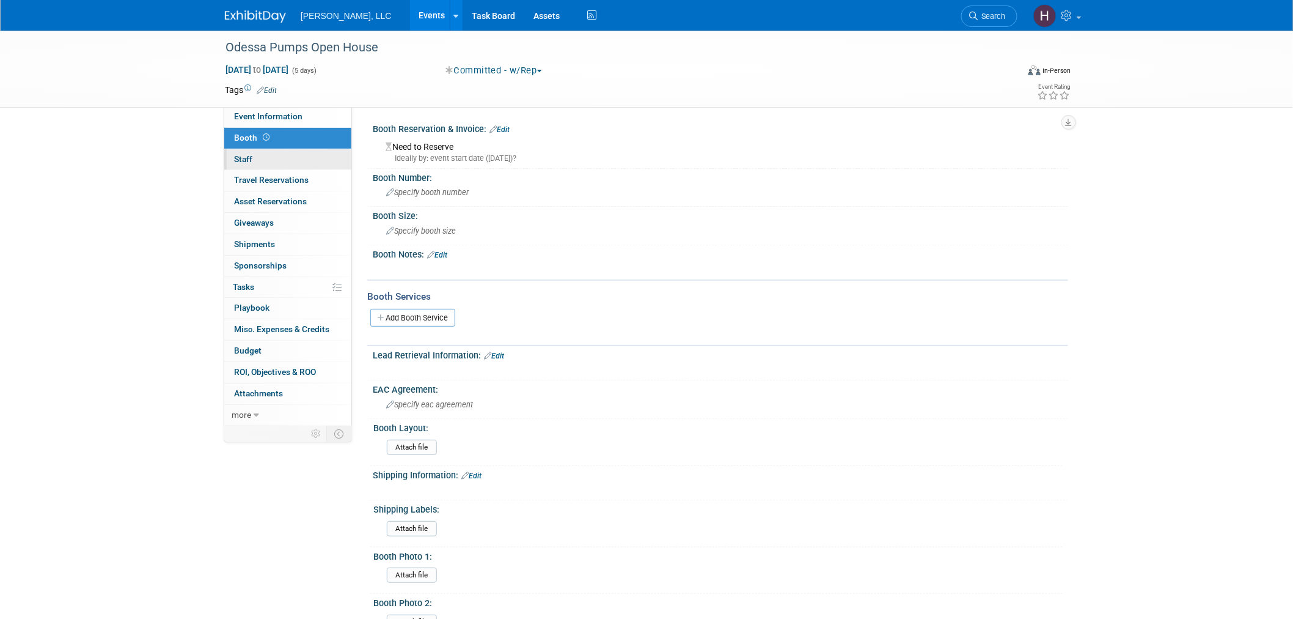
click at [270, 155] on link "0 Staff 0" at bounding box center [287, 159] width 127 height 21
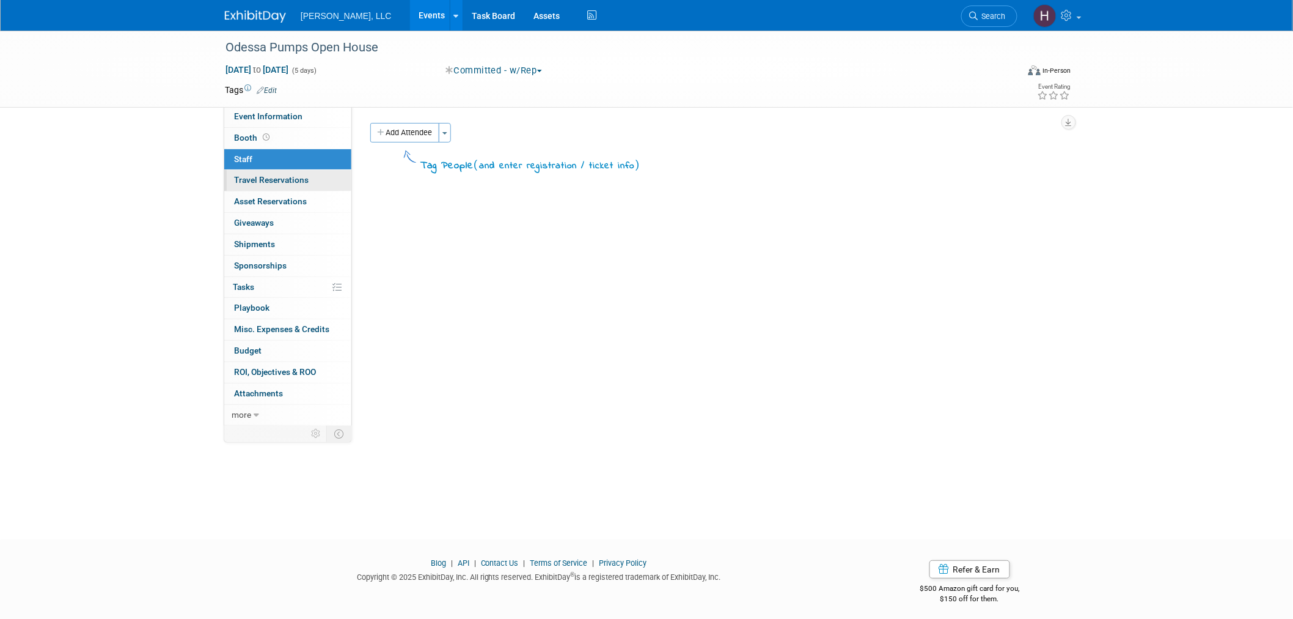
click at [270, 185] on span "Travel Reservations 0" at bounding box center [271, 180] width 75 height 10
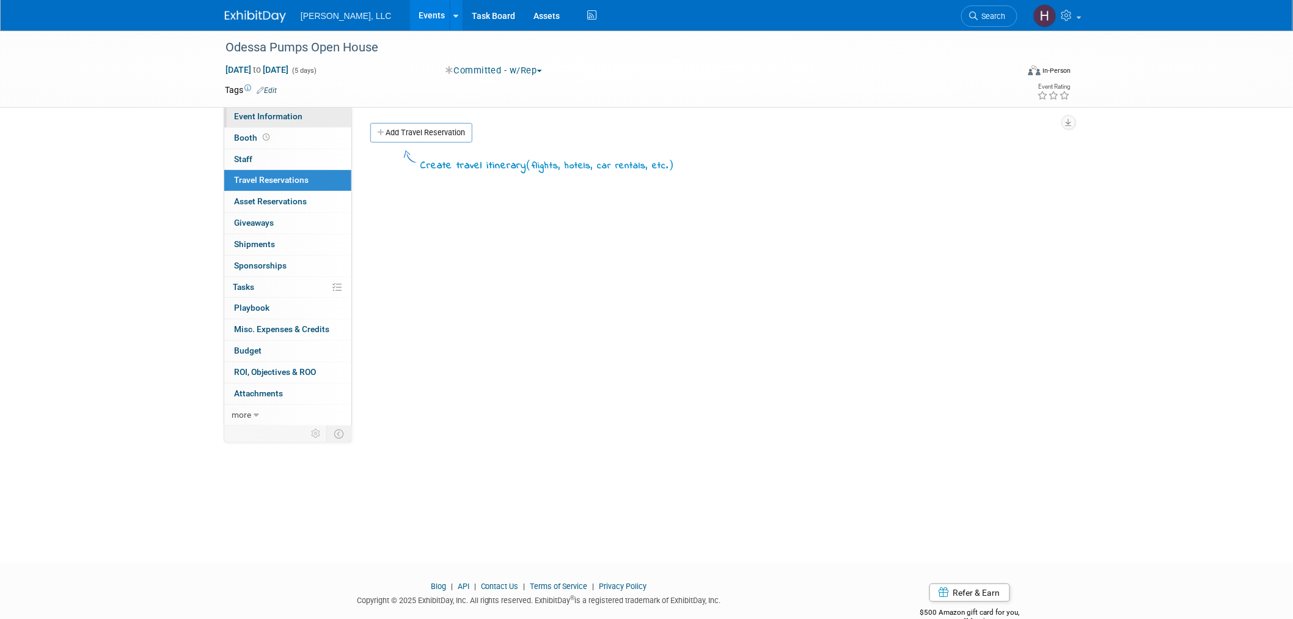
click at [274, 126] on link "Event Information" at bounding box center [287, 116] width 127 height 21
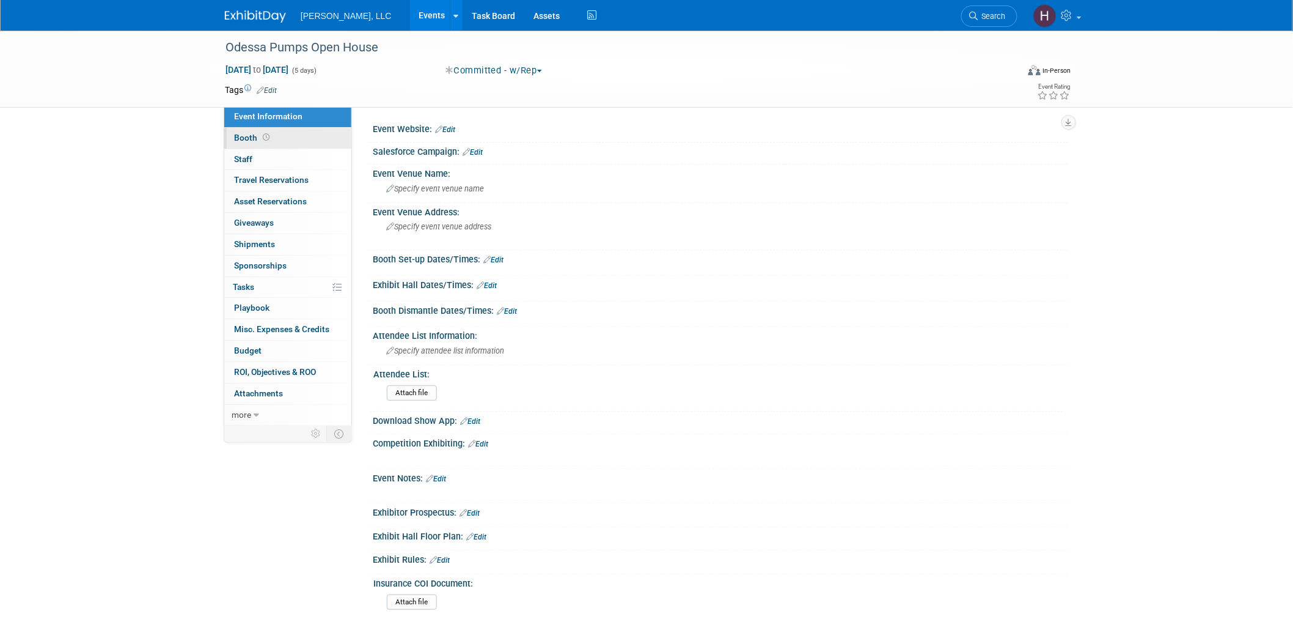
click at [263, 139] on icon at bounding box center [266, 137] width 7 height 7
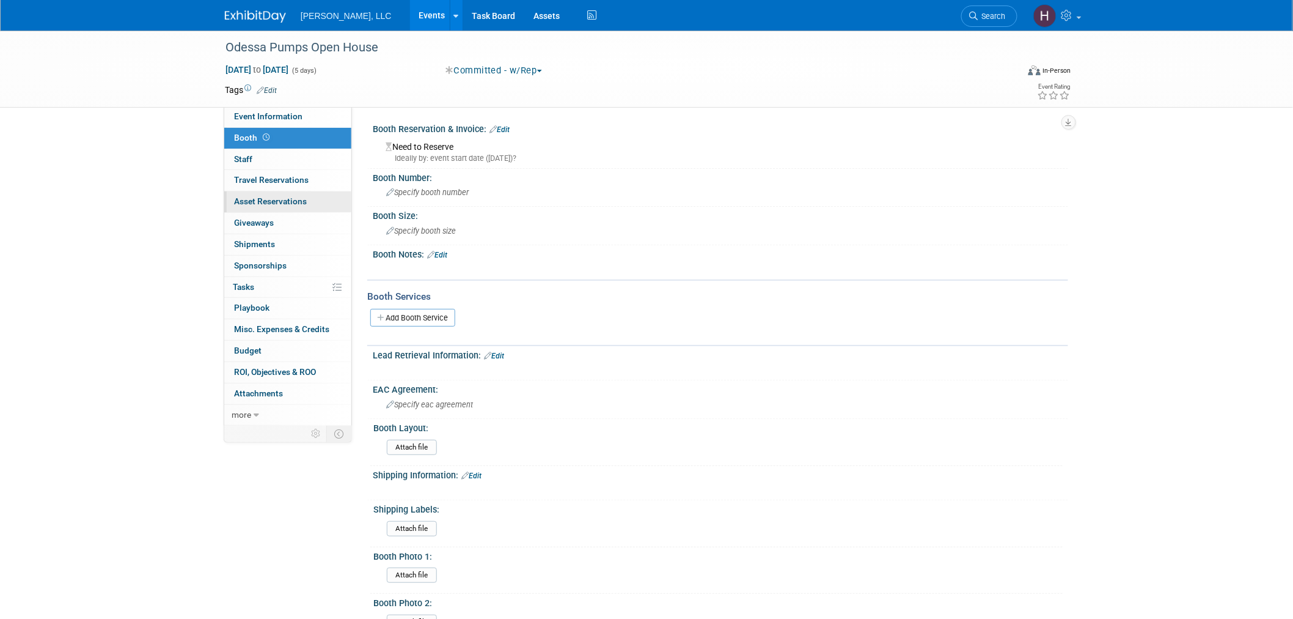
click at [295, 202] on span "Asset Reservations 0" at bounding box center [270, 201] width 73 height 10
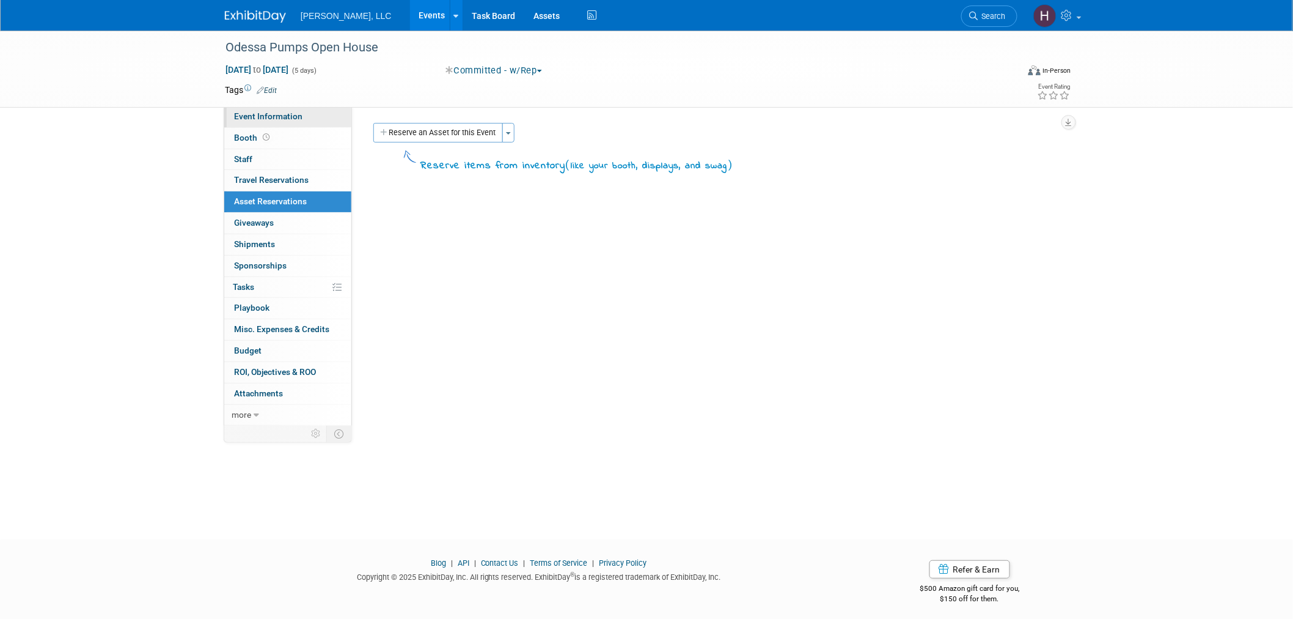
click at [293, 111] on span "Event Information" at bounding box center [268, 116] width 68 height 10
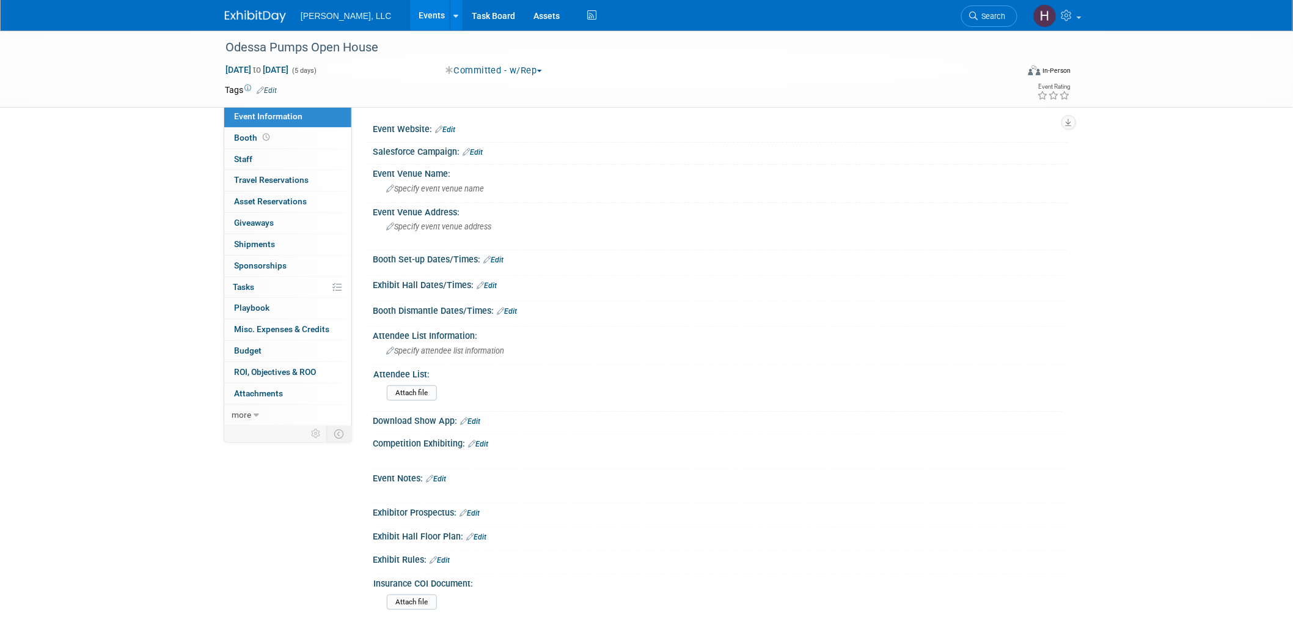
click at [410, 20] on link "Events" at bounding box center [432, 15] width 45 height 31
